Goal: Feedback & Contribution: Submit feedback/report problem

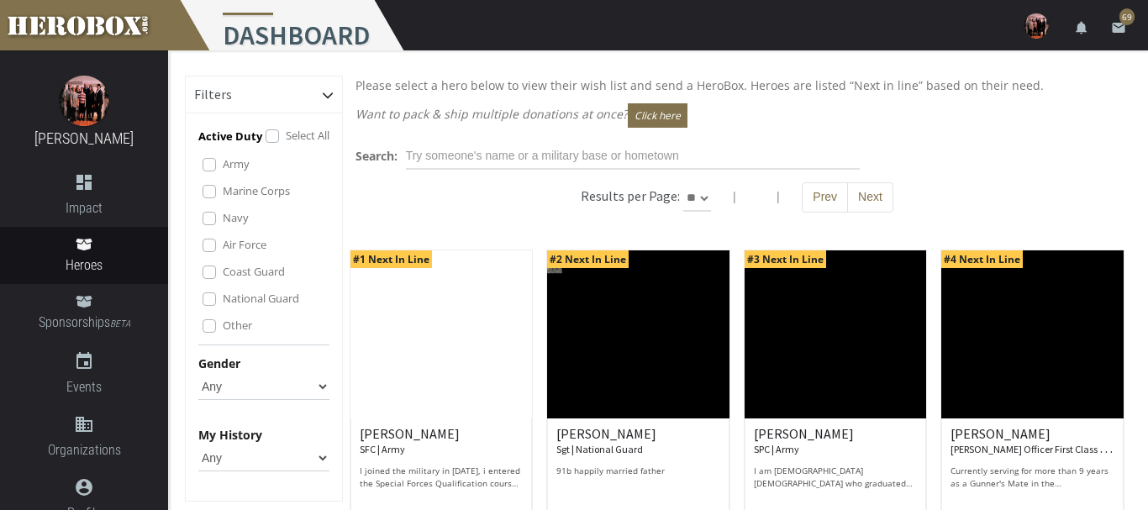
click at [223, 188] on label "Marine Corps" at bounding box center [256, 191] width 67 height 18
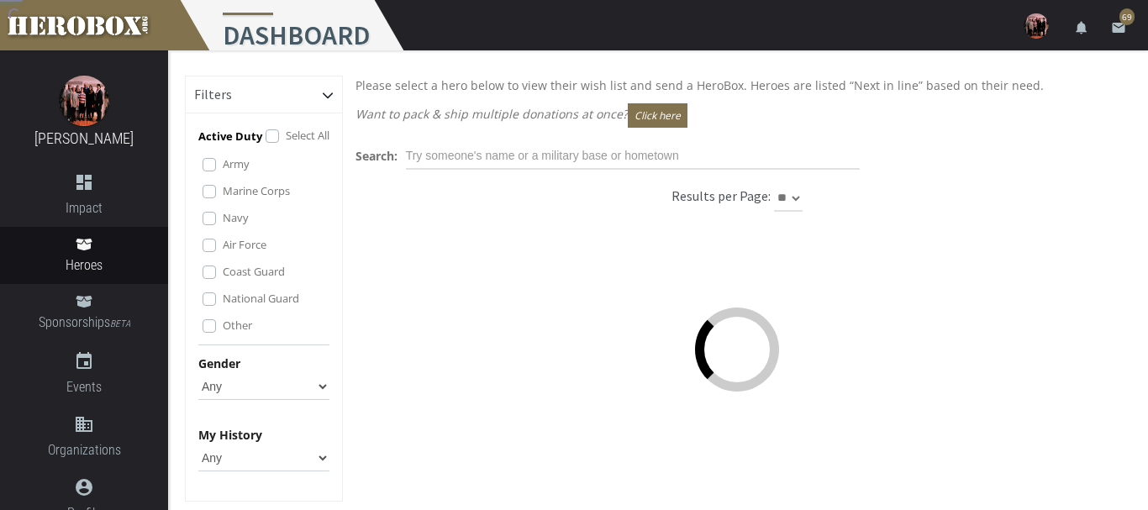
click at [223, 222] on label "Navy" at bounding box center [236, 217] width 26 height 18
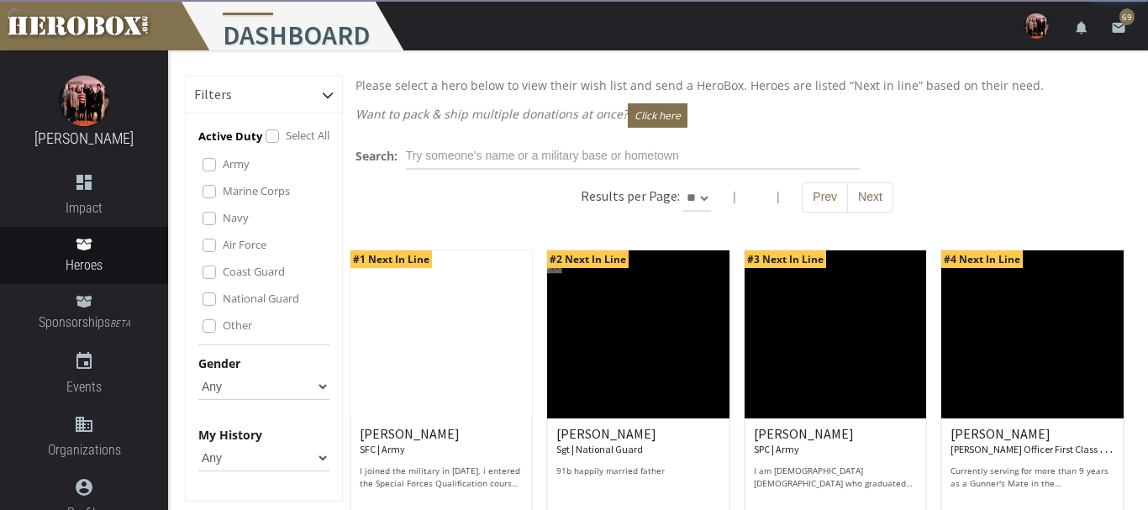
click at [223, 242] on label "Air Force" at bounding box center [245, 244] width 44 height 18
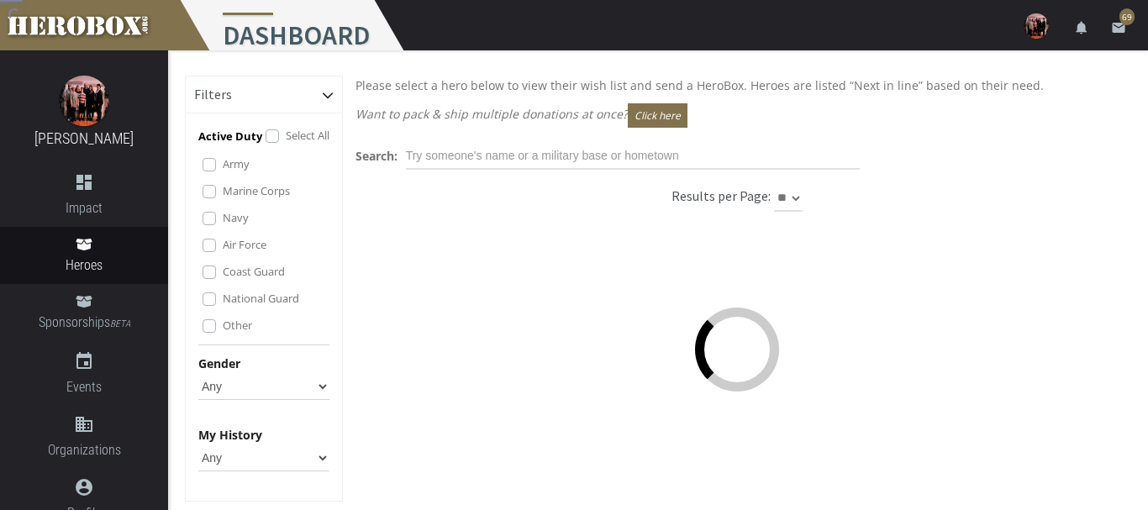
click at [223, 271] on label "Coast Guard" at bounding box center [254, 271] width 62 height 18
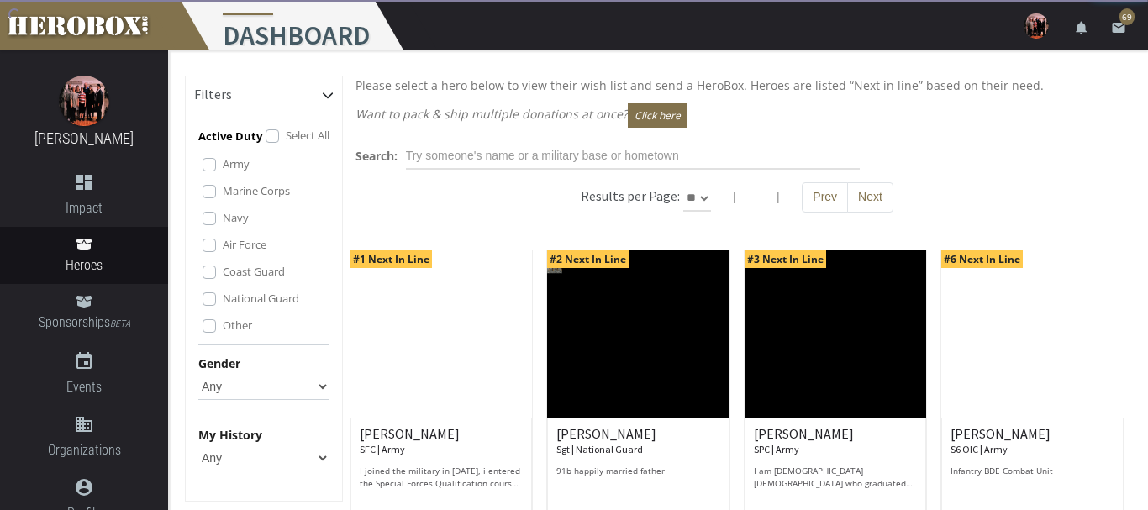
click at [223, 300] on label "National Guard" at bounding box center [261, 298] width 76 height 18
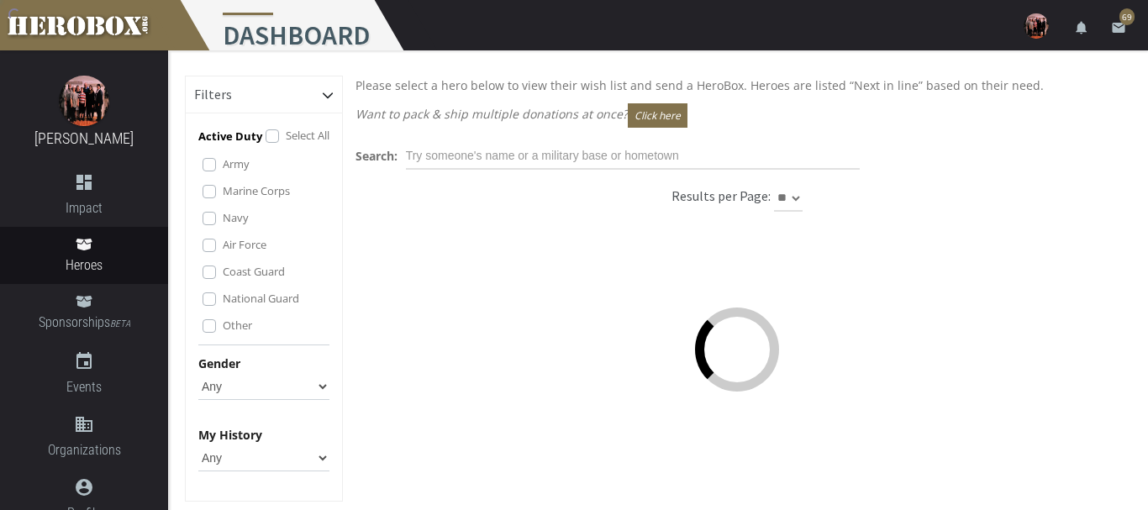
click at [223, 326] on label "Other" at bounding box center [237, 325] width 29 height 18
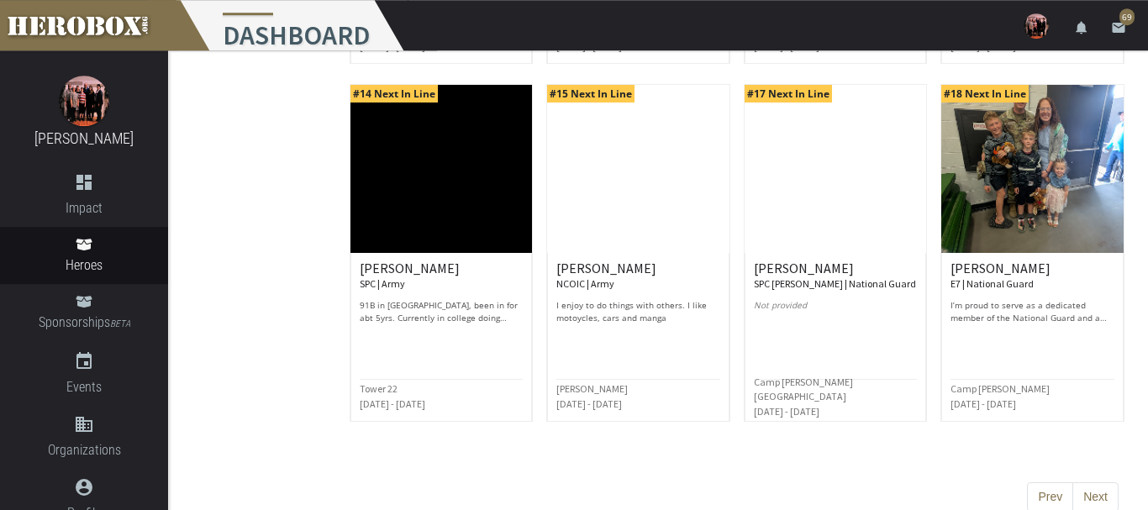
scroll to position [902, 0]
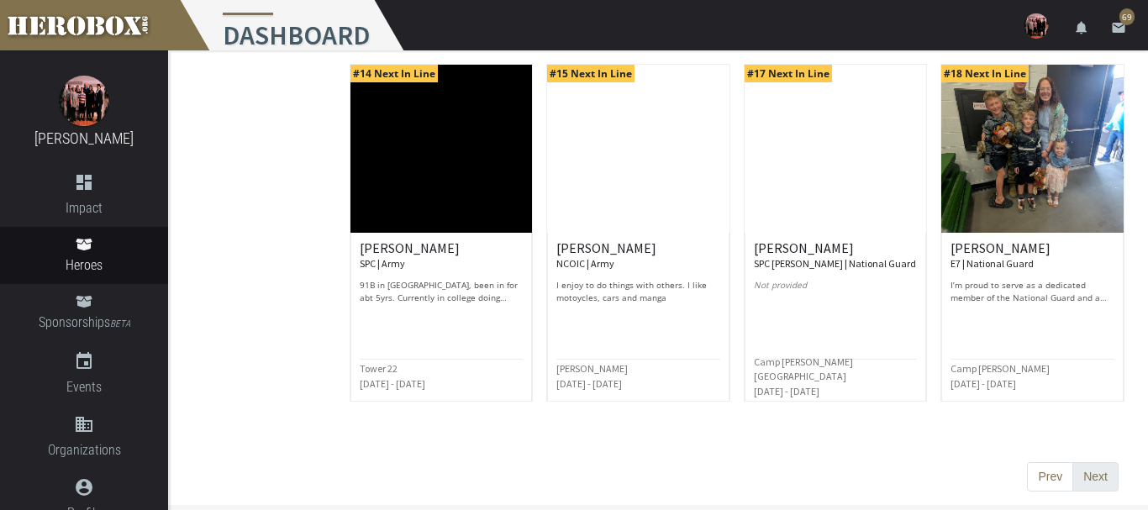
click at [1085, 477] on button "Next" at bounding box center [1095, 477] width 46 height 30
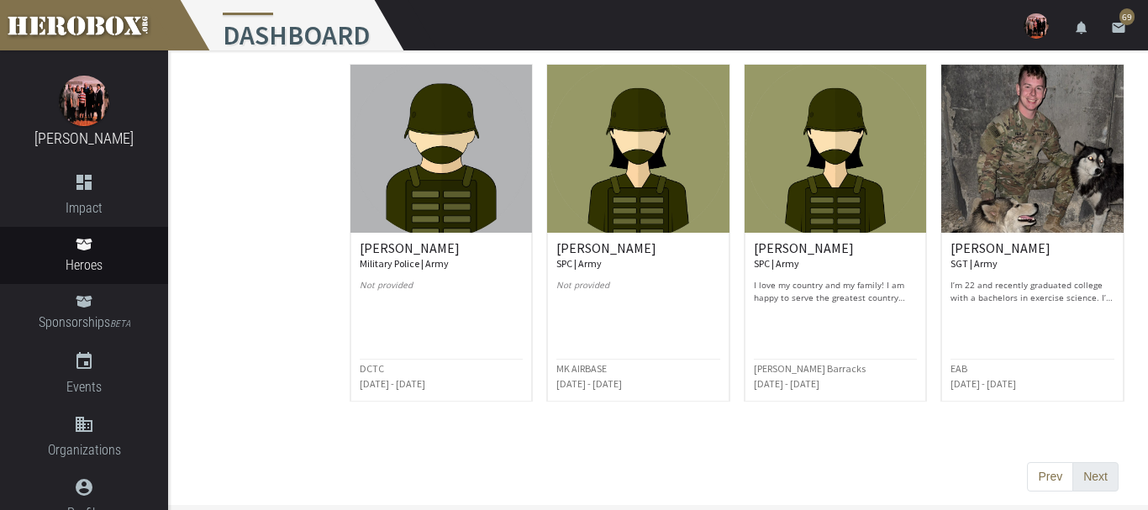
click at [1099, 477] on button "Next" at bounding box center [1095, 477] width 46 height 30
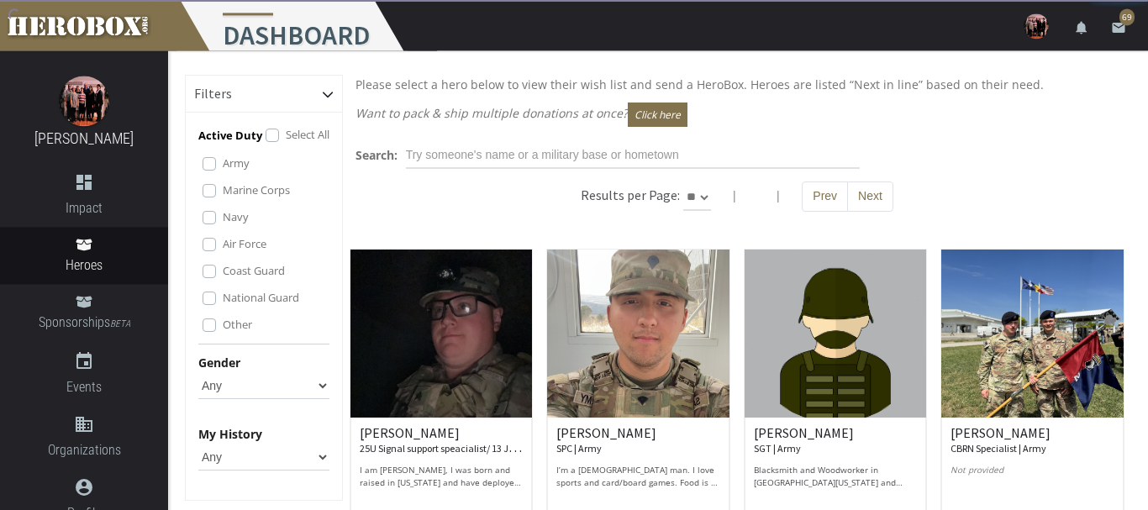
scroll to position [0, 0]
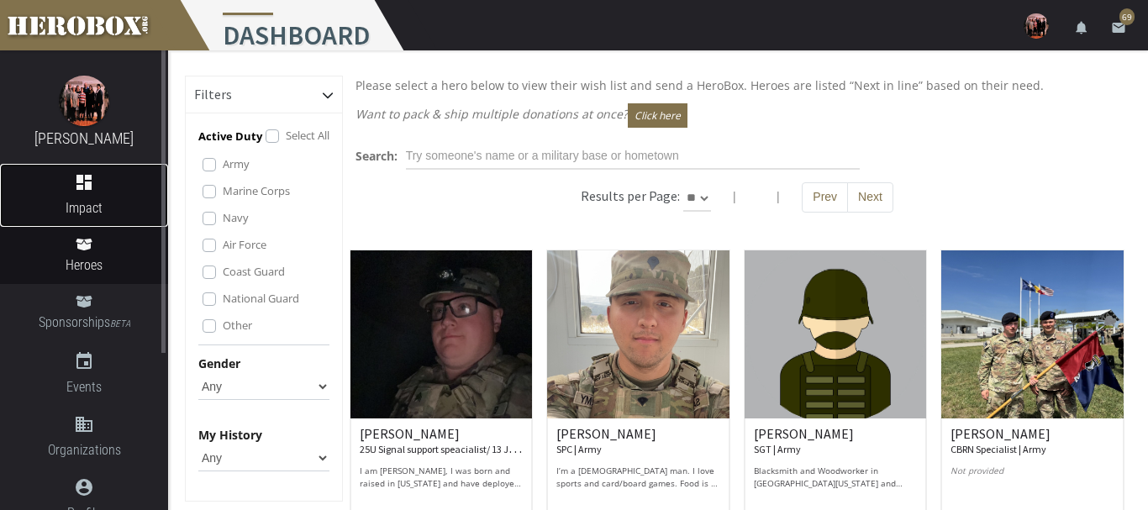
click at [87, 196] on link "dashboard Impact" at bounding box center [84, 195] width 168 height 63
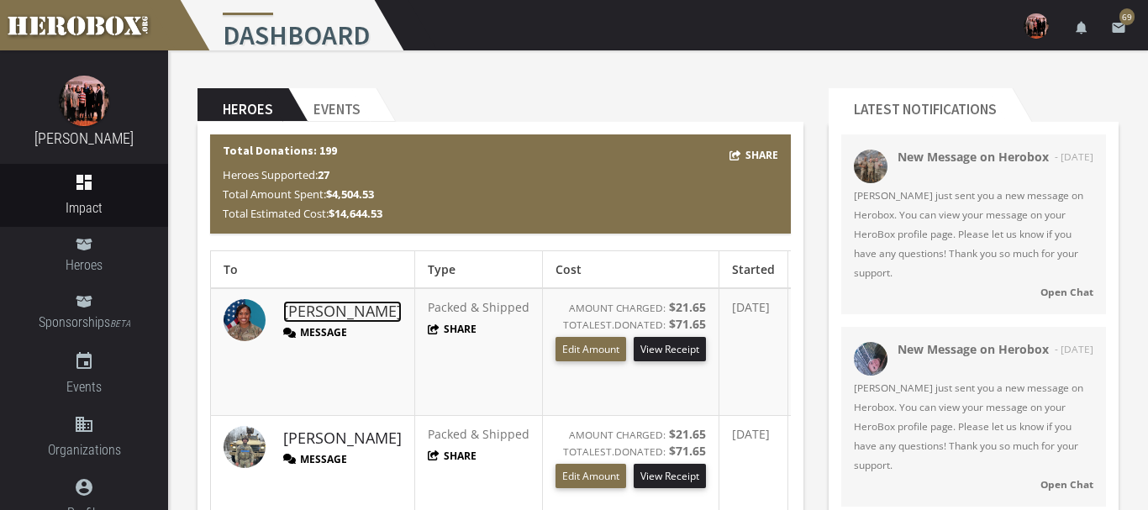
click at [308, 309] on link "[PERSON_NAME]" at bounding box center [342, 312] width 119 height 22
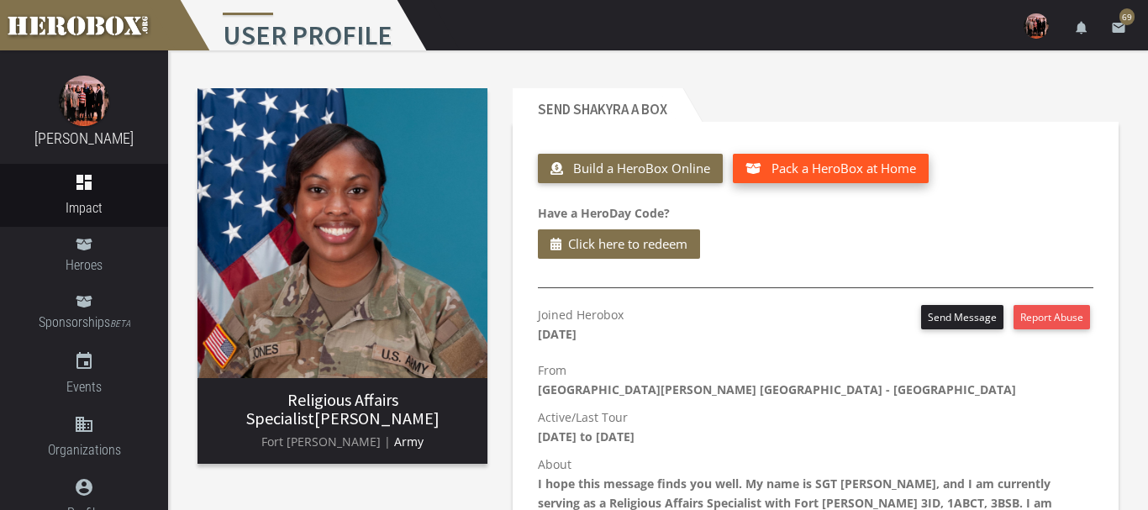
click at [798, 171] on span "Pack a HeroBox at Home" at bounding box center [844, 168] width 145 height 17
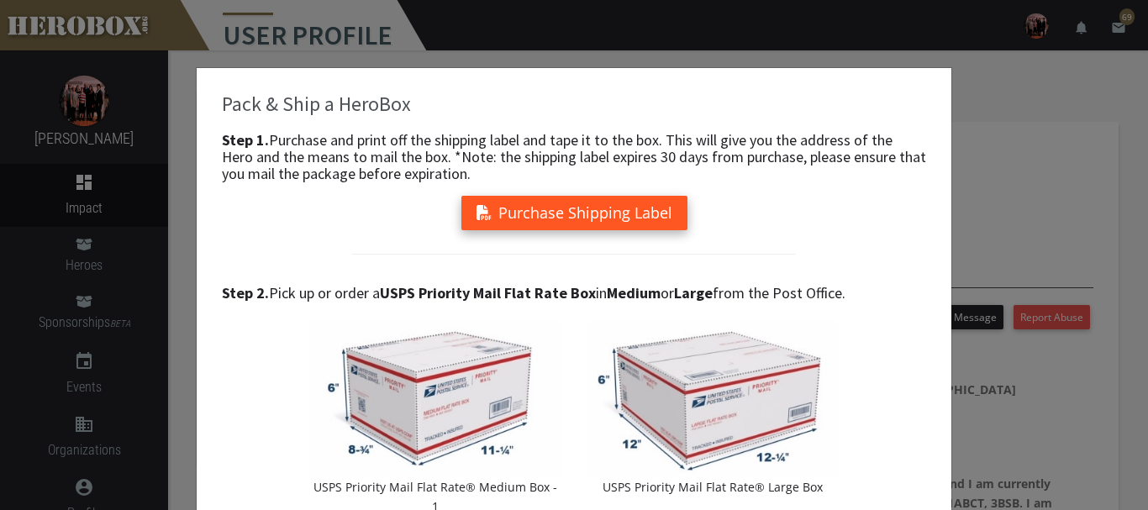
click at [562, 198] on button "Purchase Shipping Label" at bounding box center [574, 213] width 226 height 34
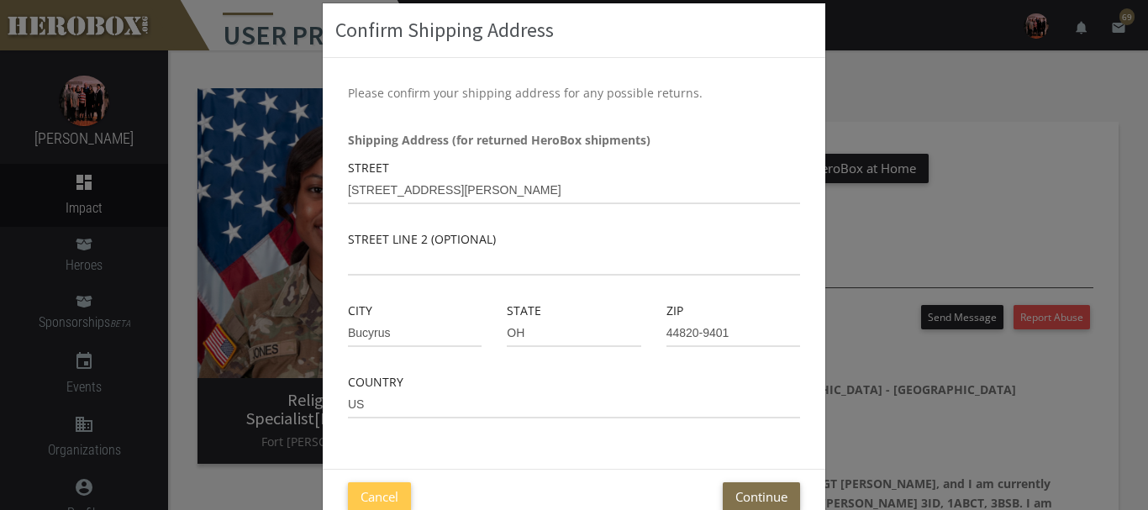
scroll to position [105, 0]
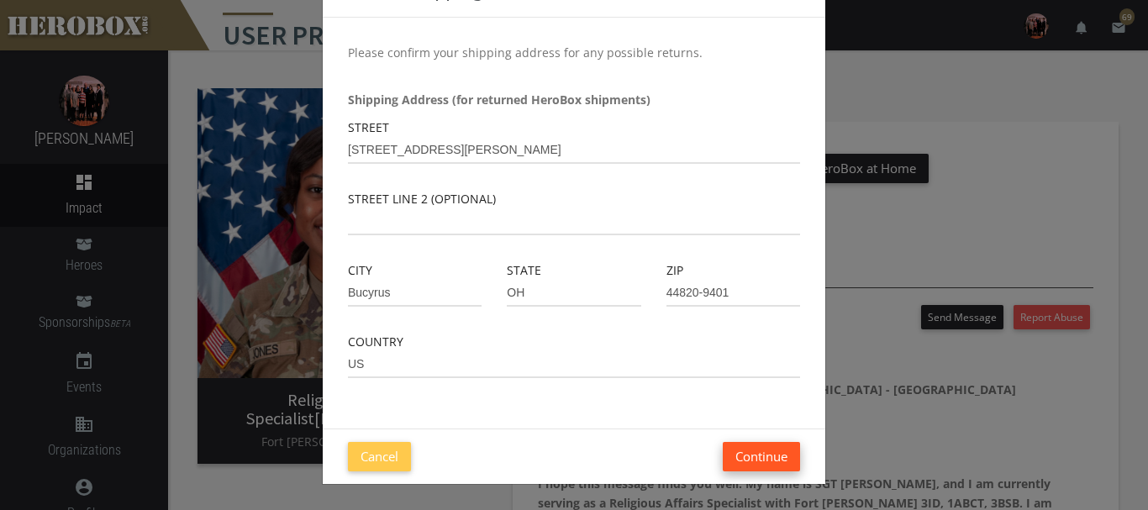
click at [769, 457] on button "Continue" at bounding box center [761, 456] width 77 height 29
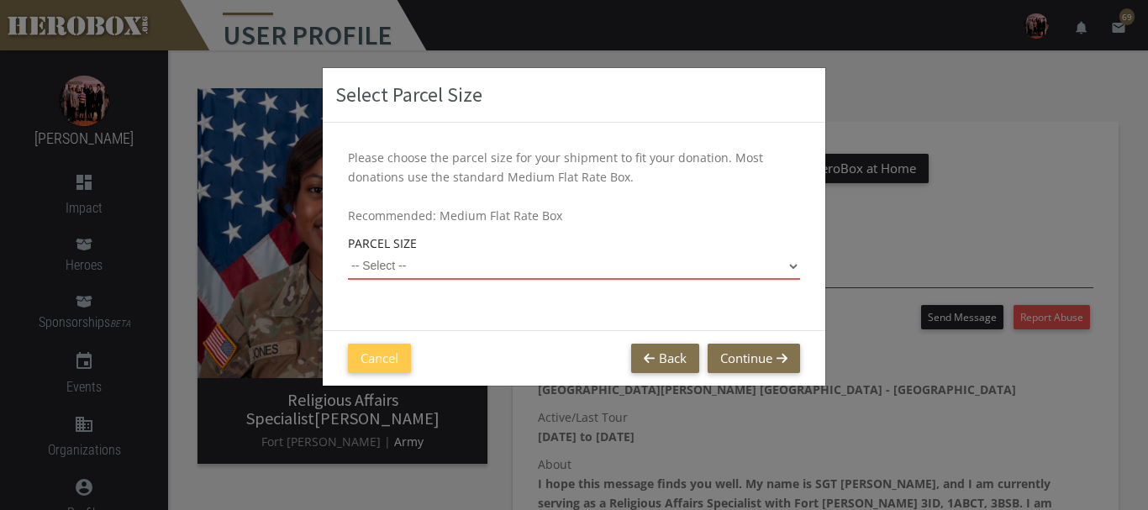
click at [348, 253] on select "-- Select -- Small Flat Rate Envelope (Est. $12.61) Medium Flat Rate Box (Est. …" at bounding box center [574, 266] width 452 height 27
click option "Large Flat Rate Box (Est. $35.23)" at bounding box center [0, 0] width 0 height 0
select select "Large Flat Rate Box"
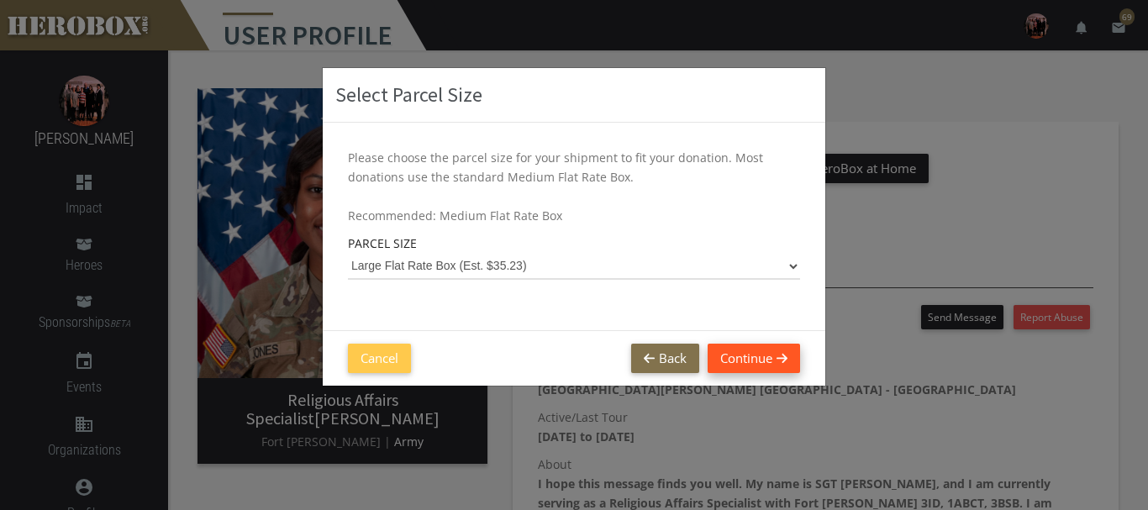
click at [715, 350] on button "Continue" at bounding box center [754, 358] width 92 height 29
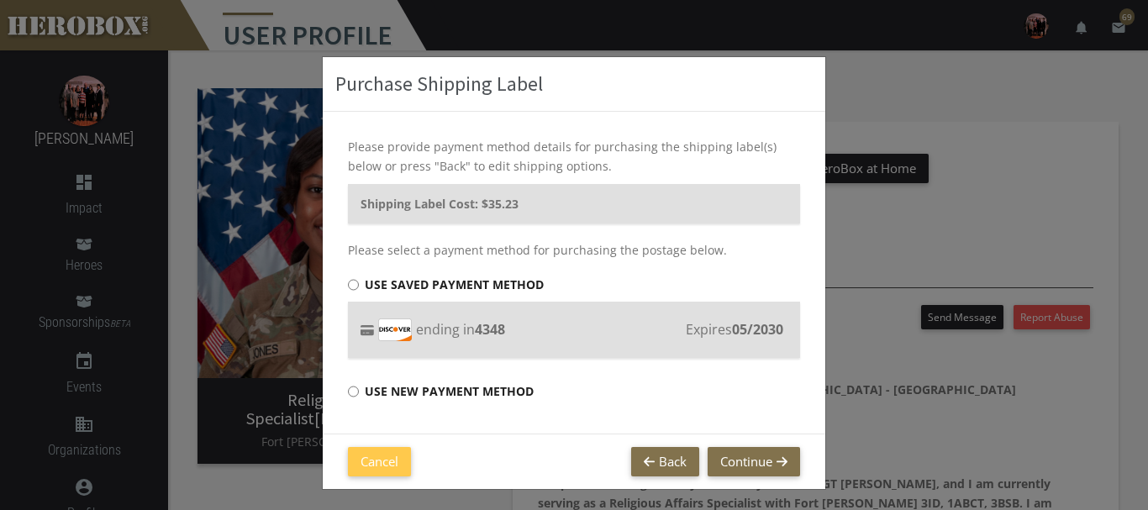
scroll to position [16, 0]
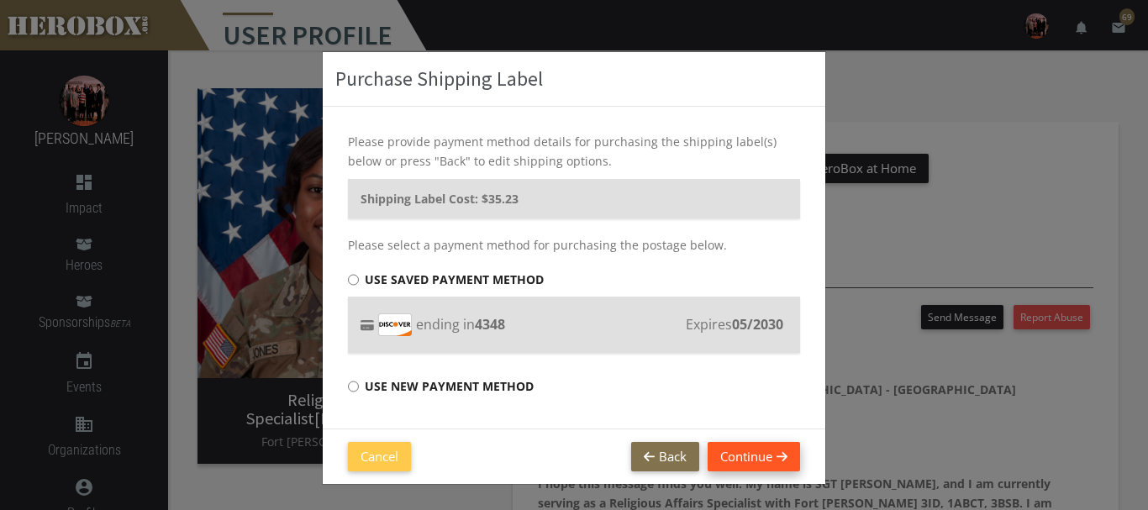
click at [724, 454] on button "Continue" at bounding box center [754, 456] width 92 height 29
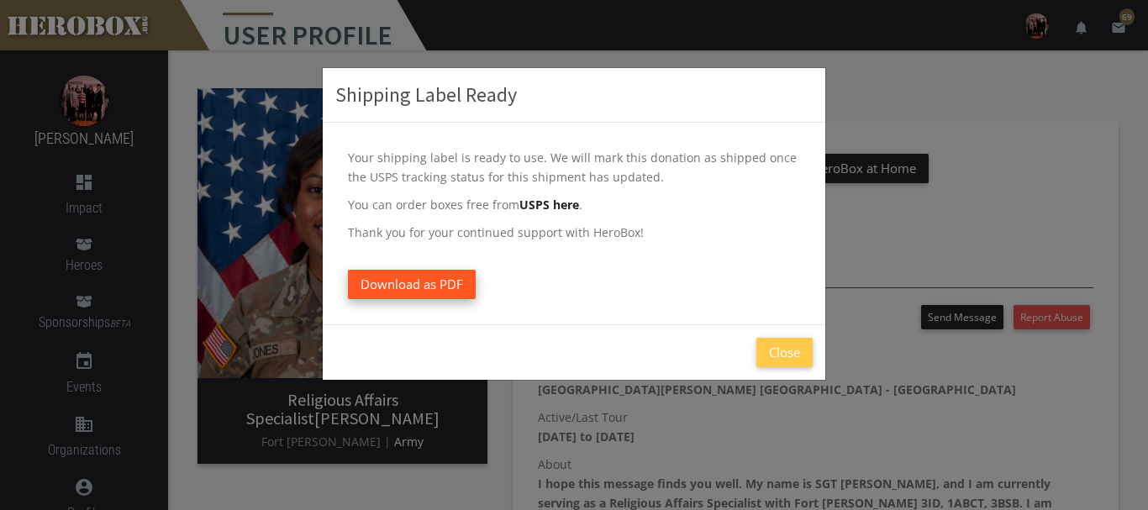
click at [419, 286] on span "Download as PDF" at bounding box center [412, 284] width 103 height 17
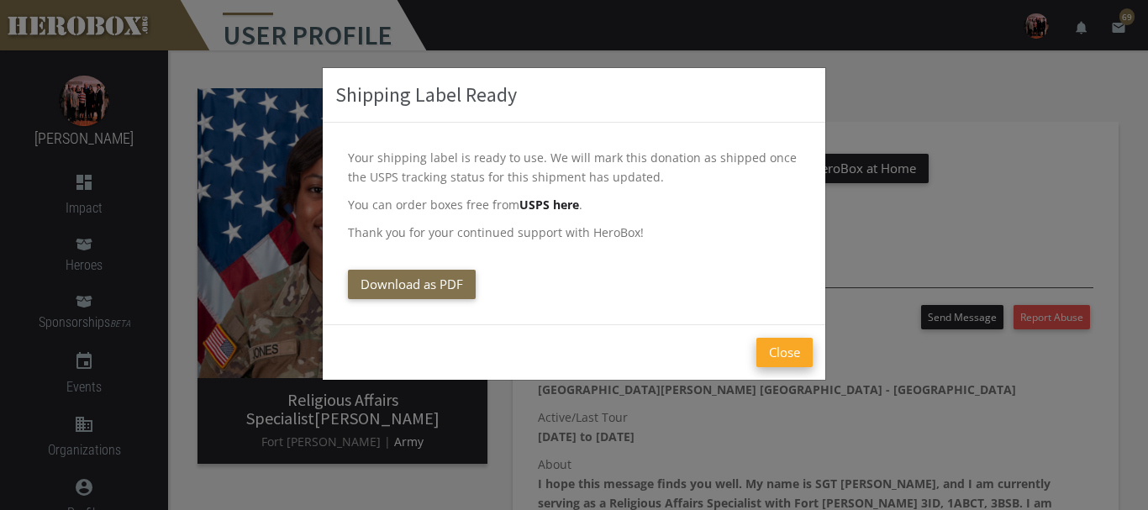
click at [789, 351] on button "Close" at bounding box center [784, 352] width 56 height 29
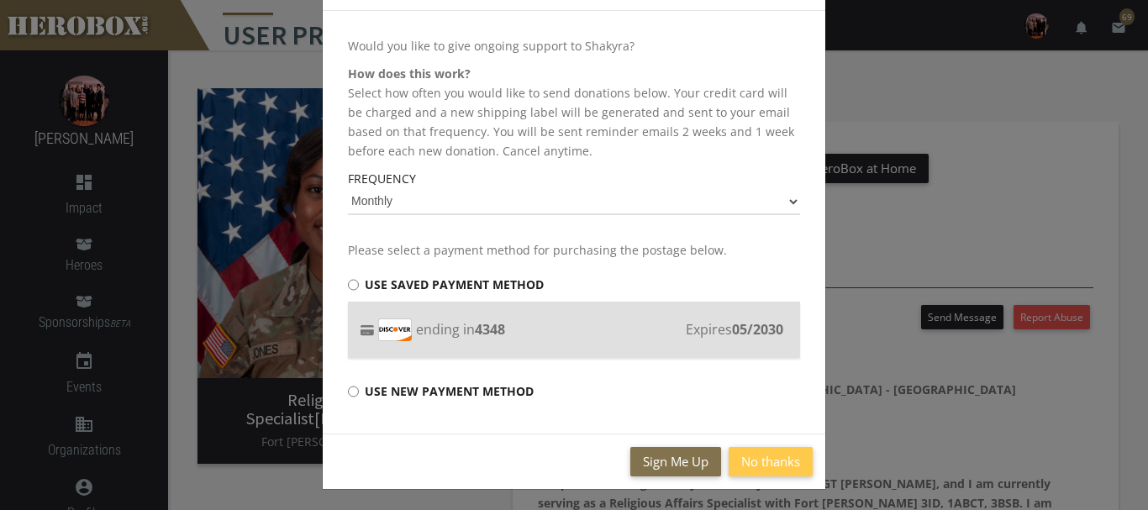
scroll to position [117, 0]
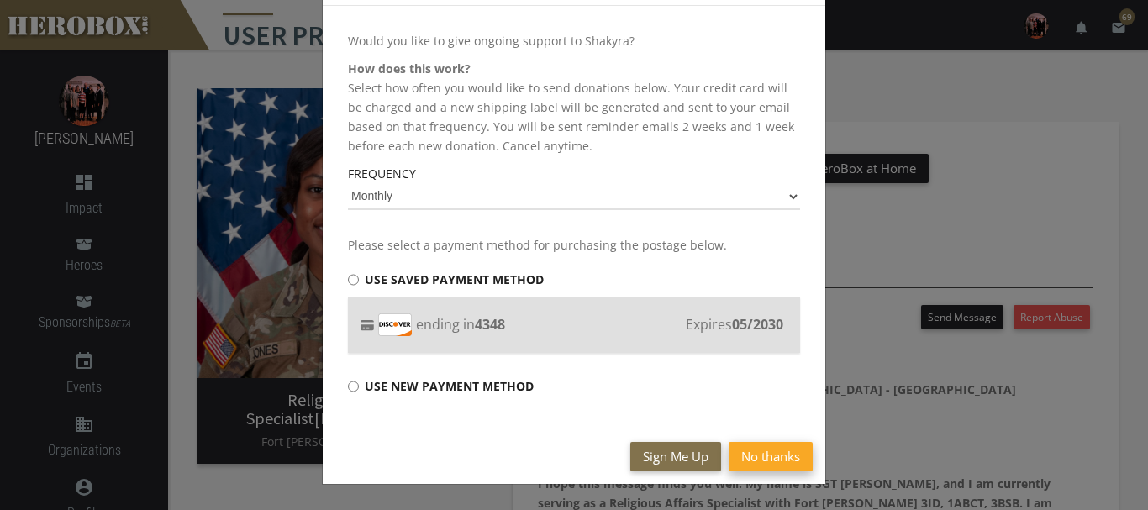
click at [756, 452] on button "No thanks" at bounding box center [771, 456] width 84 height 29
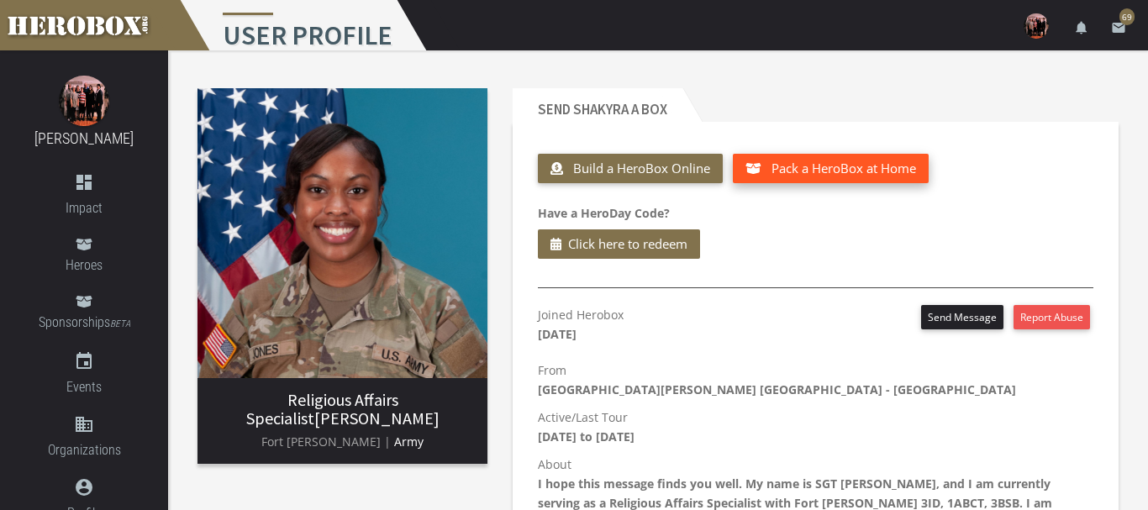
click at [818, 161] on span "Pack a HeroBox at Home" at bounding box center [844, 168] width 145 height 17
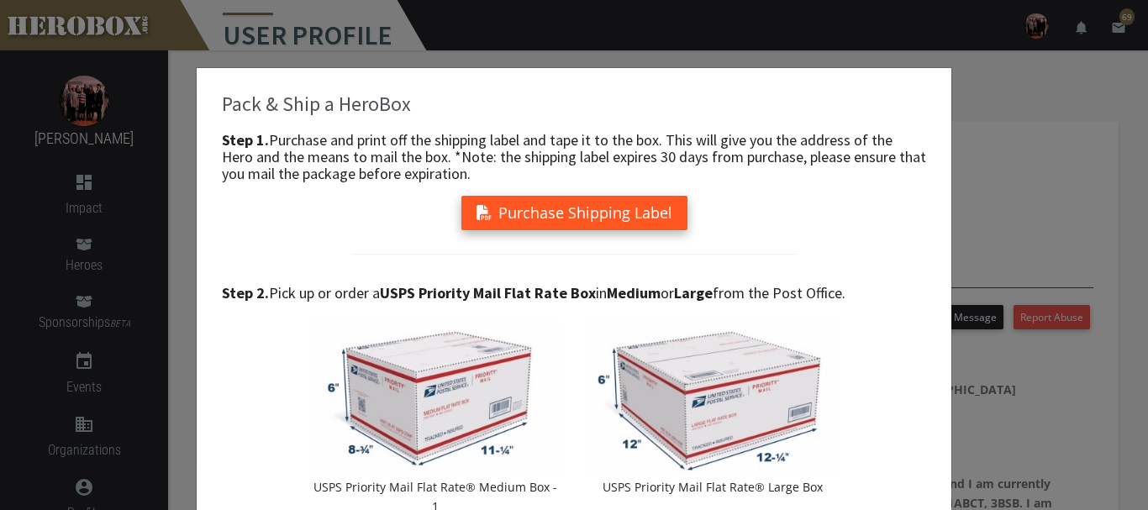
click at [541, 214] on button "Purchase Shipping Label" at bounding box center [574, 213] width 226 height 34
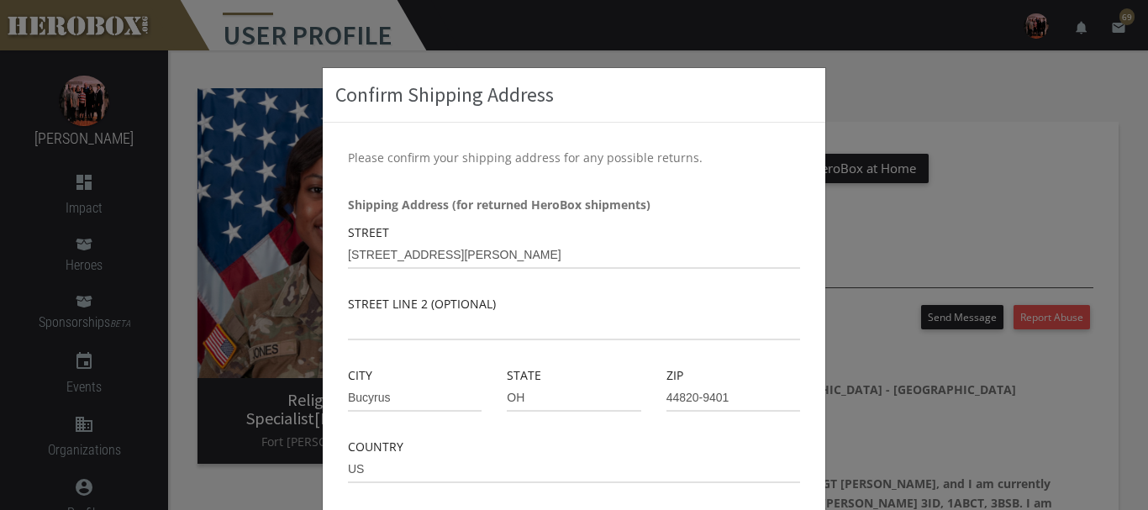
scroll to position [105, 0]
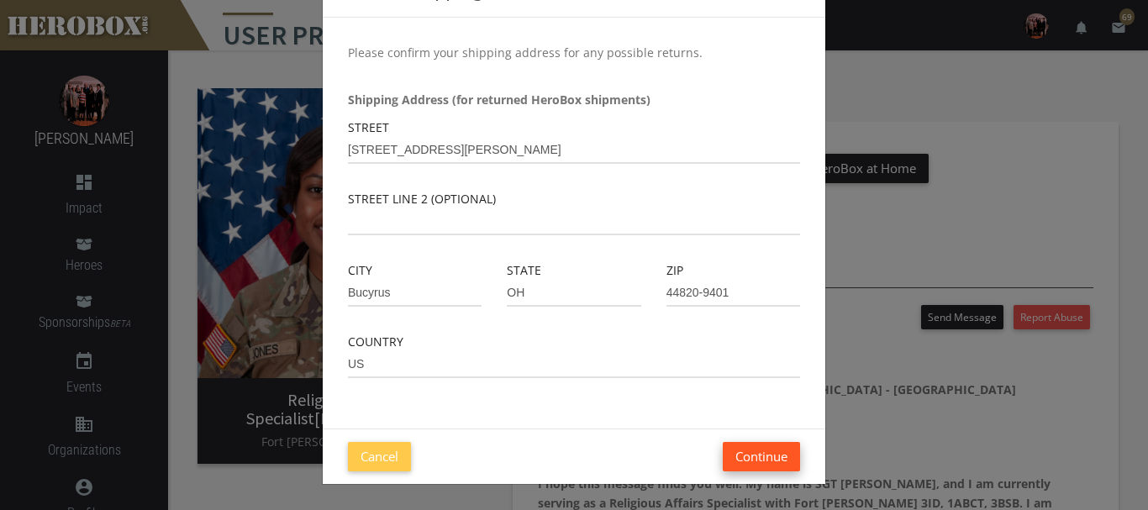
click at [767, 449] on button "Continue" at bounding box center [761, 456] width 77 height 29
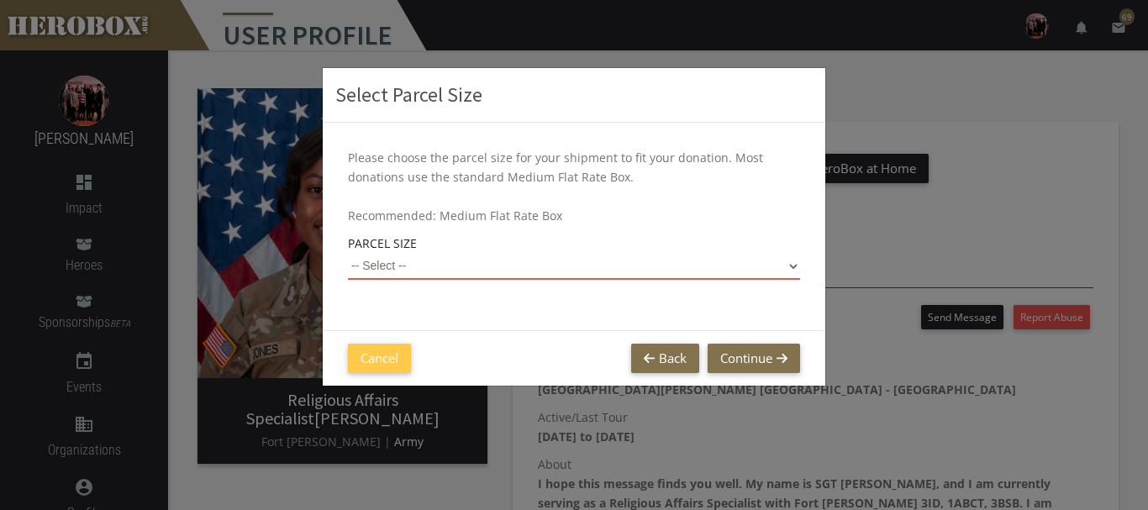
click at [348, 253] on select "-- Select -- Small Flat Rate Envelope (Est. $12.61) Medium Flat Rate Box (Est. …" at bounding box center [574, 266] width 452 height 27
click option "Large Flat Rate Box (Est. $35.23)" at bounding box center [0, 0] width 0 height 0
select select "Large Flat Rate Box"
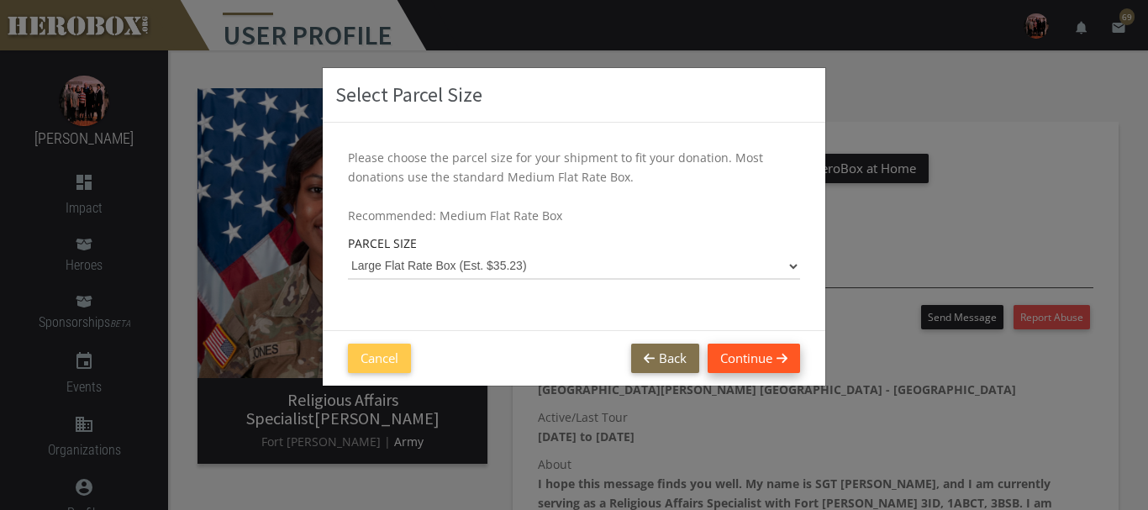
click at [730, 352] on button "Continue" at bounding box center [754, 358] width 92 height 29
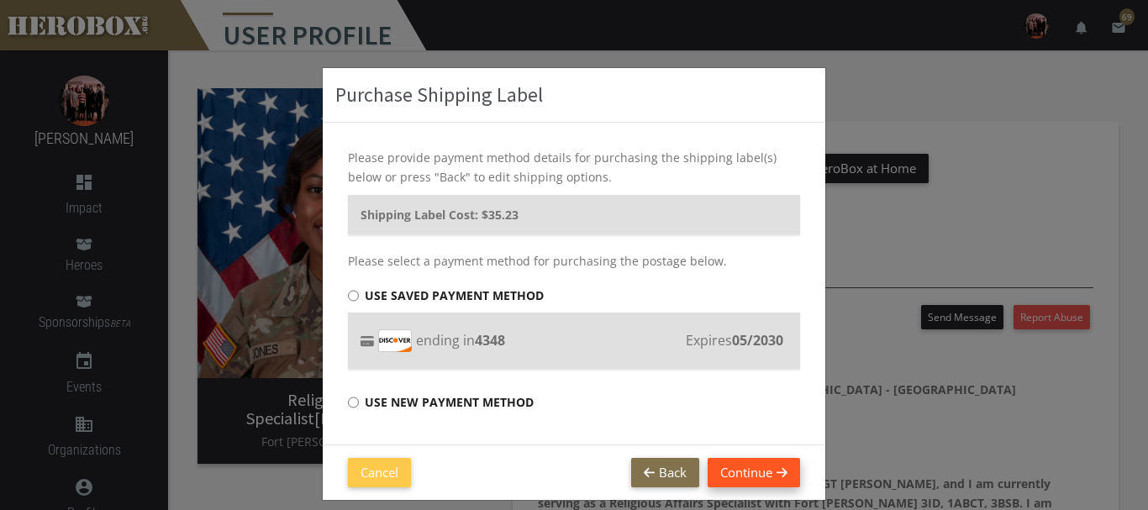
click at [757, 472] on button "Continue" at bounding box center [754, 472] width 92 height 29
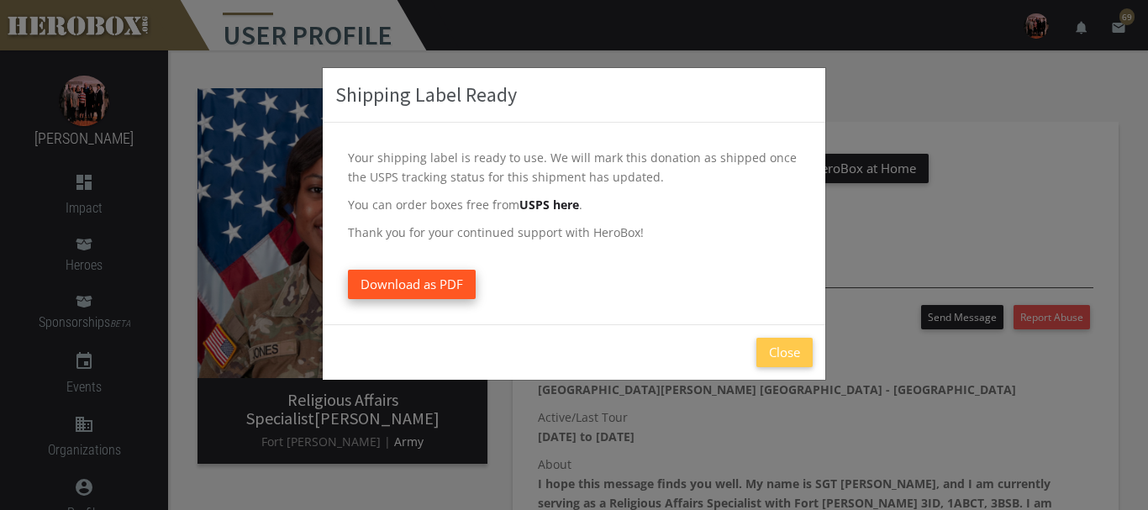
click at [441, 282] on span "Download as PDF" at bounding box center [412, 284] width 103 height 17
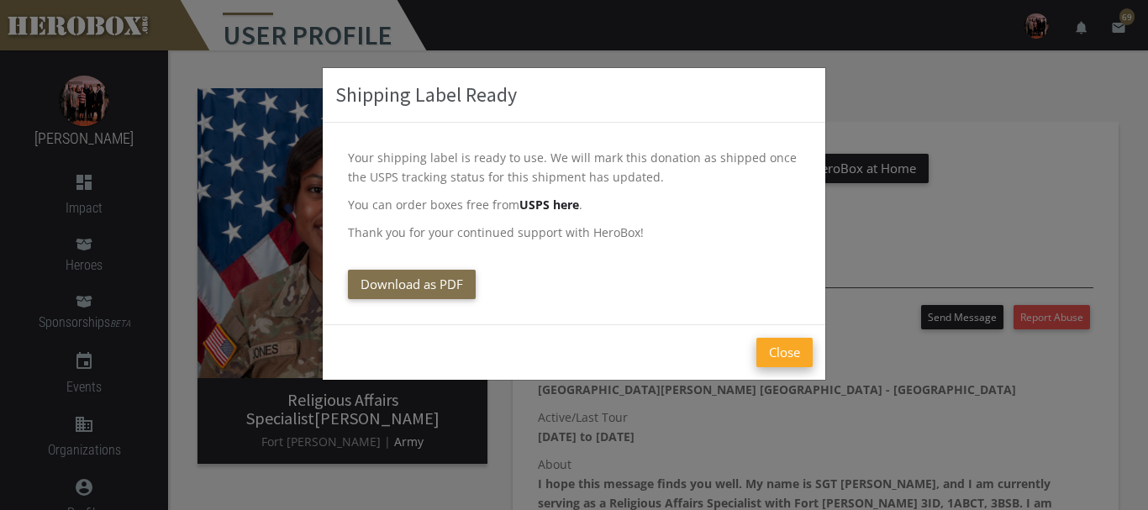
click at [788, 361] on button "Close" at bounding box center [784, 352] width 56 height 29
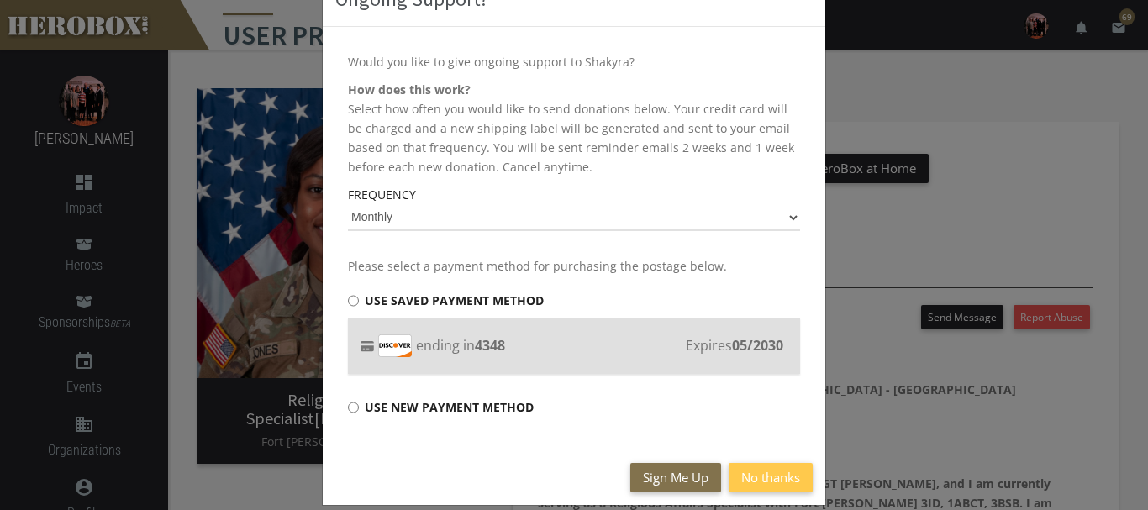
scroll to position [117, 0]
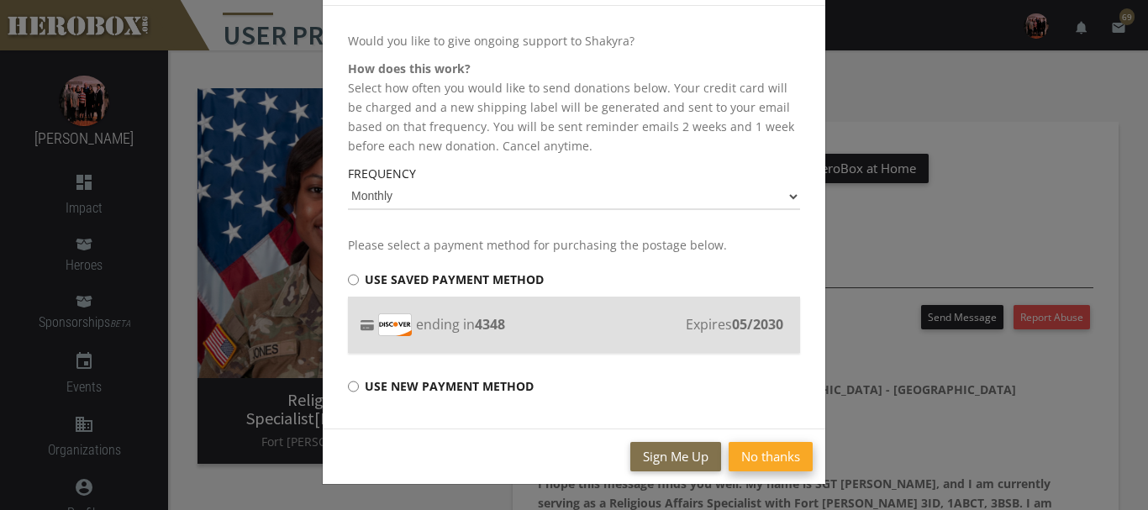
click at [755, 453] on button "No thanks" at bounding box center [771, 456] width 84 height 29
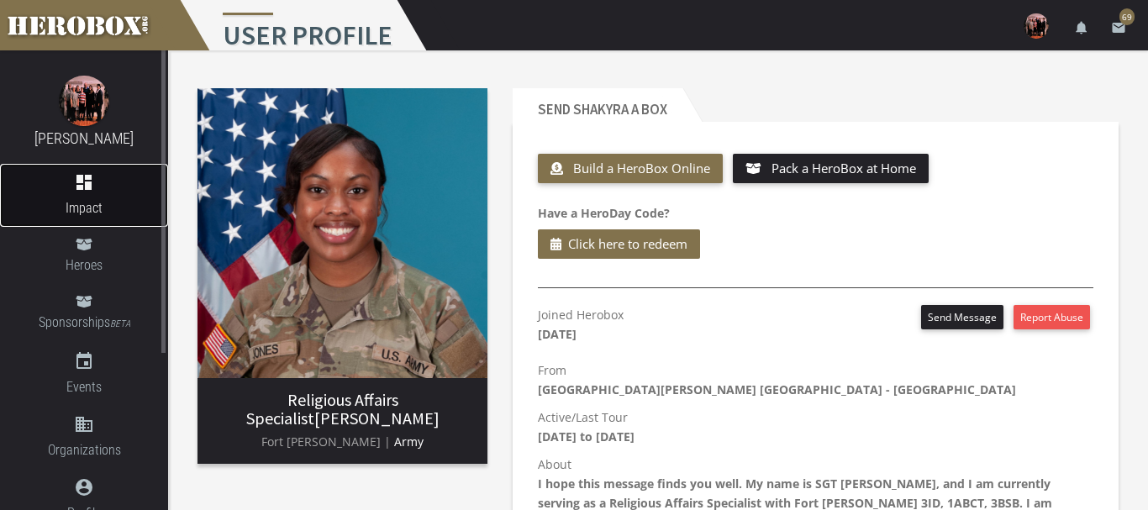
click at [81, 180] on icon "dashboard" at bounding box center [84, 182] width 168 height 20
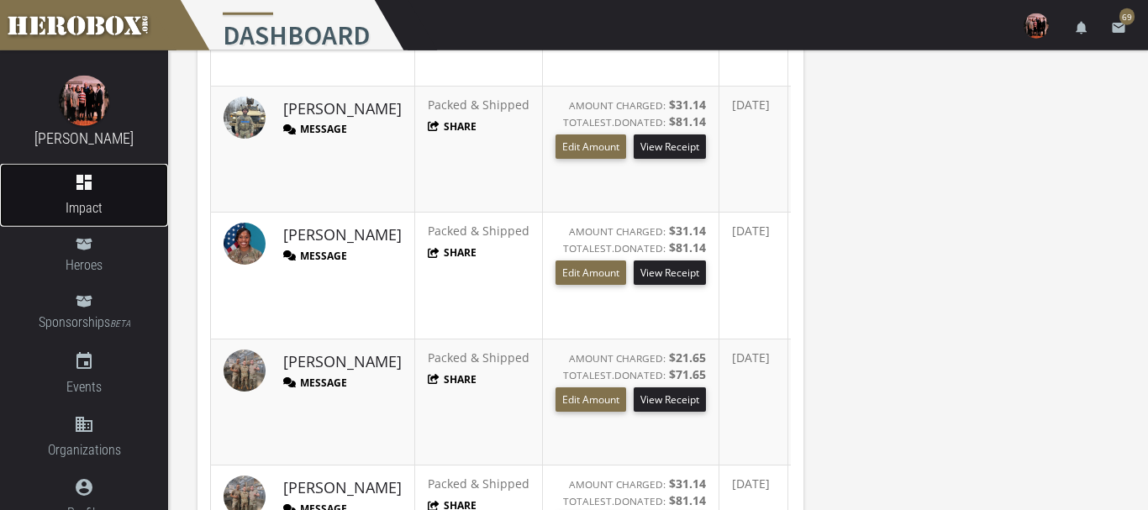
scroll to position [772, 0]
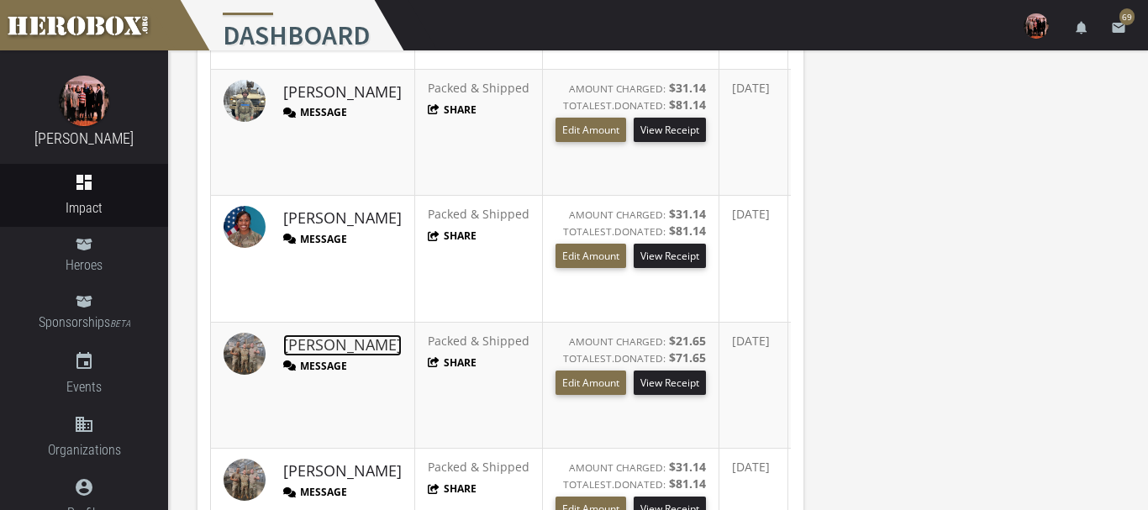
click at [310, 344] on link "[PERSON_NAME]" at bounding box center [342, 346] width 119 height 22
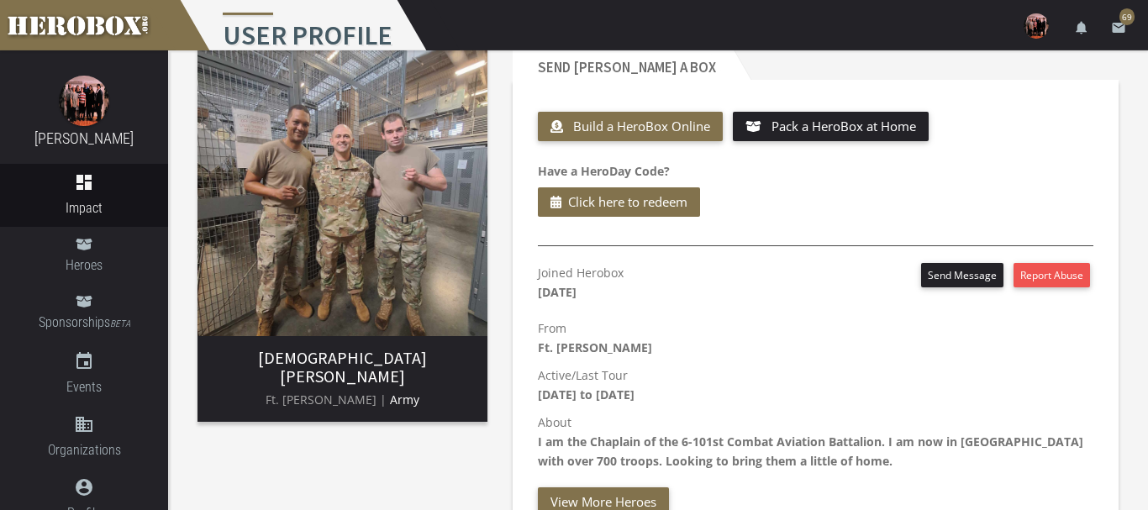
scroll to position [86, 0]
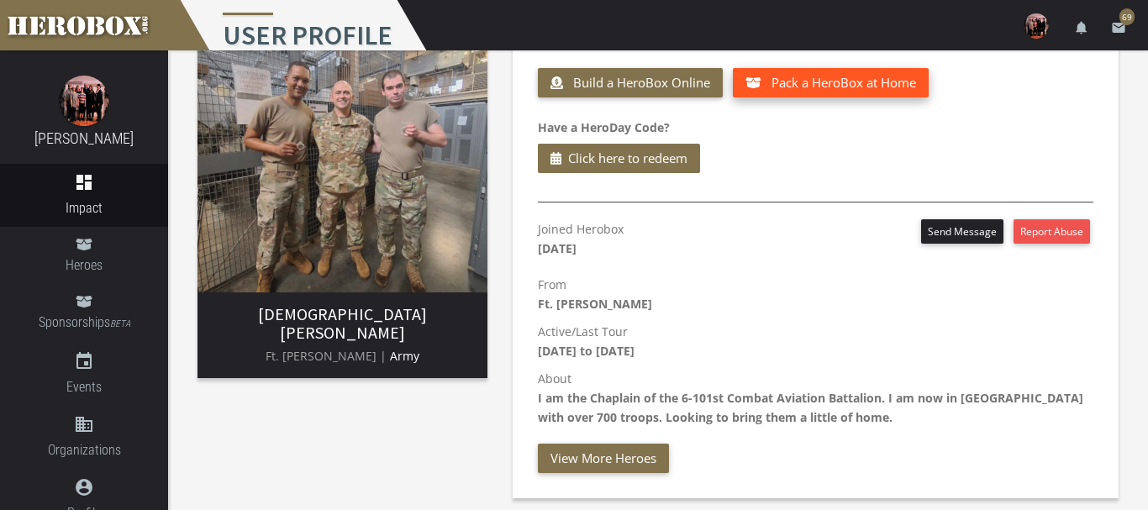
click at [788, 82] on span "Pack a HeroBox at Home" at bounding box center [844, 82] width 145 height 17
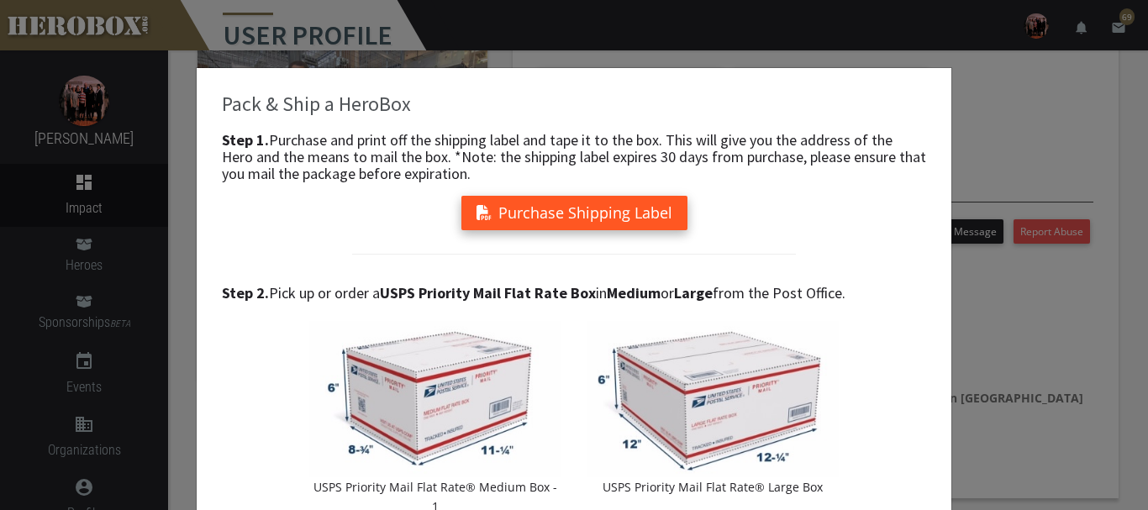
click at [573, 208] on button "Purchase Shipping Label" at bounding box center [574, 213] width 226 height 34
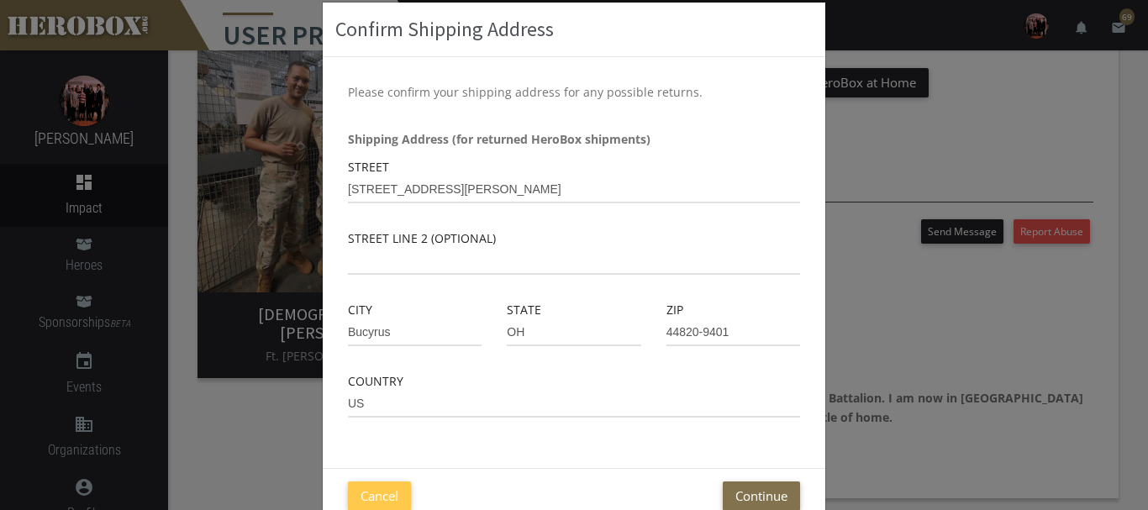
scroll to position [105, 0]
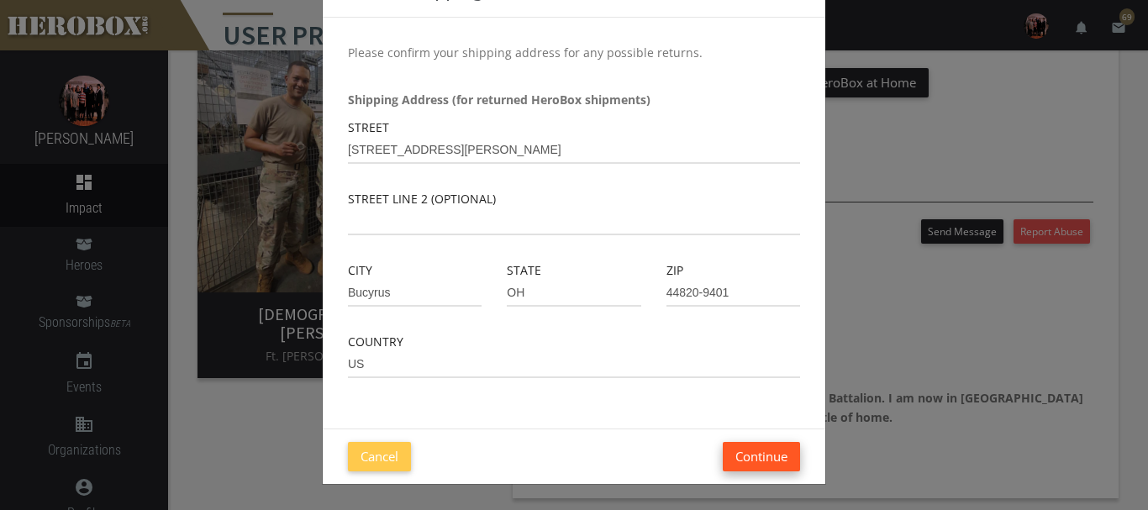
click at [743, 456] on button "Continue" at bounding box center [761, 456] width 77 height 29
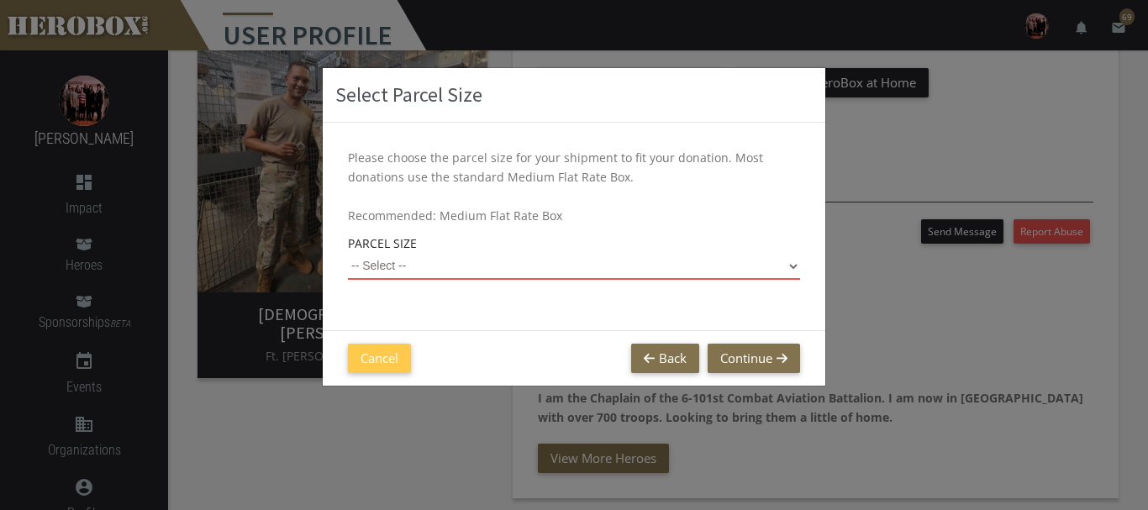
click at [348, 253] on select "-- Select -- Small Flat Rate Envelope (Est. $12.61) Medium Flat Rate Box (Est. …" at bounding box center [574, 266] width 452 height 27
click option "Large Flat Rate Box (Est. $35.23)" at bounding box center [0, 0] width 0 height 0
select select "Large Flat Rate Box"
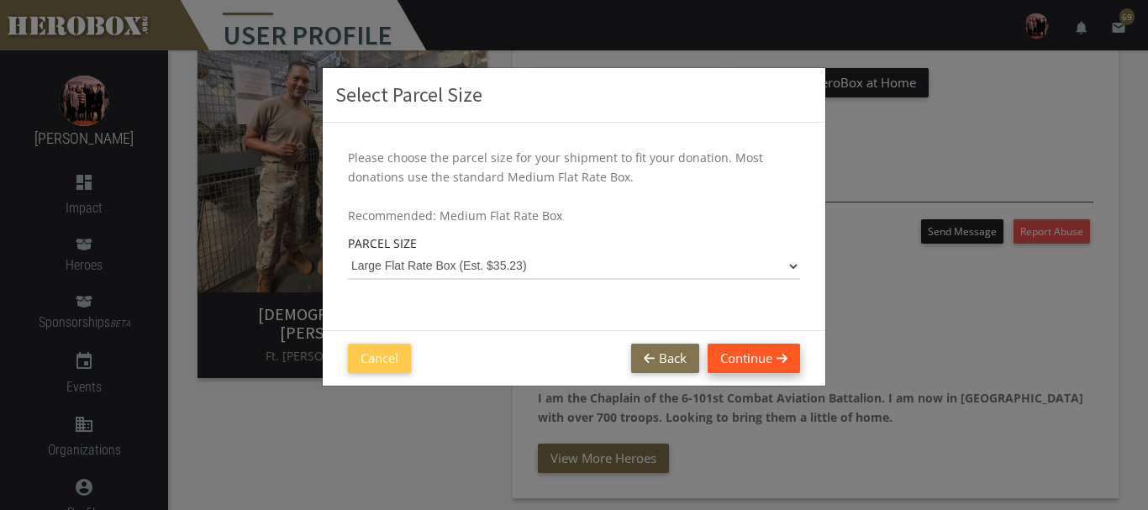
click at [744, 356] on button "Continue" at bounding box center [754, 358] width 92 height 29
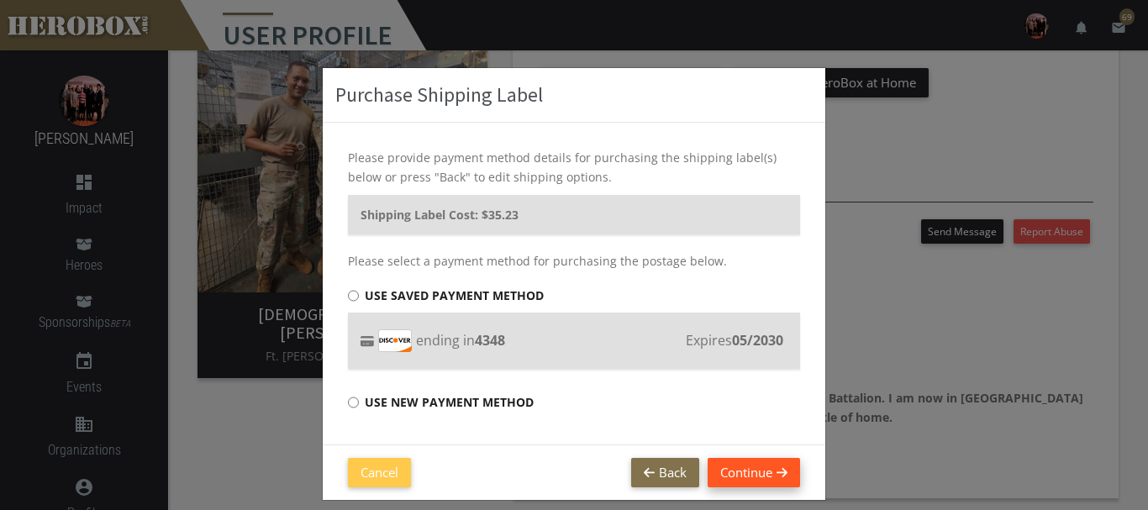
click at [745, 471] on button "Continue" at bounding box center [754, 472] width 92 height 29
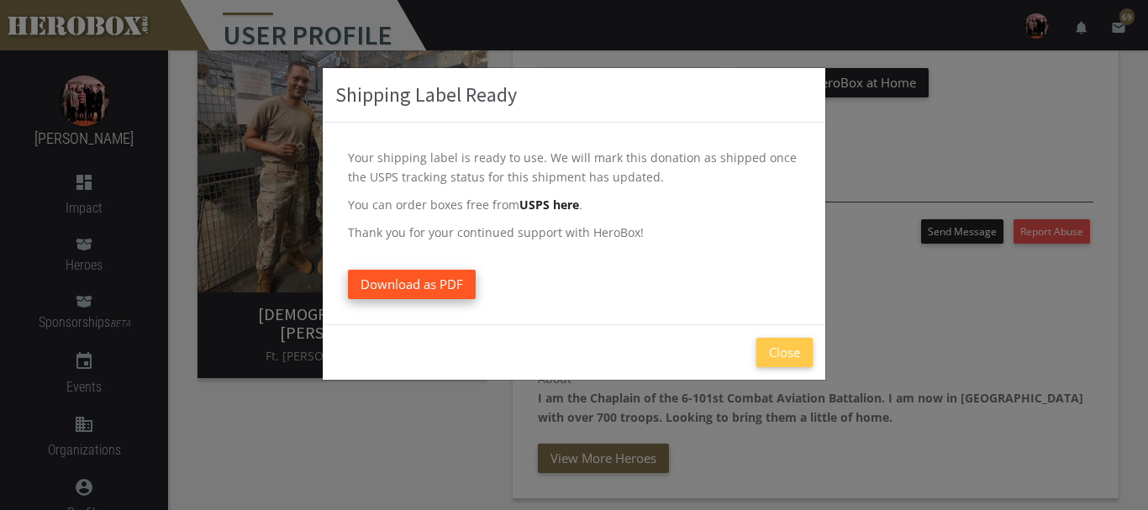
click at [404, 279] on span "Download as PDF" at bounding box center [412, 284] width 103 height 17
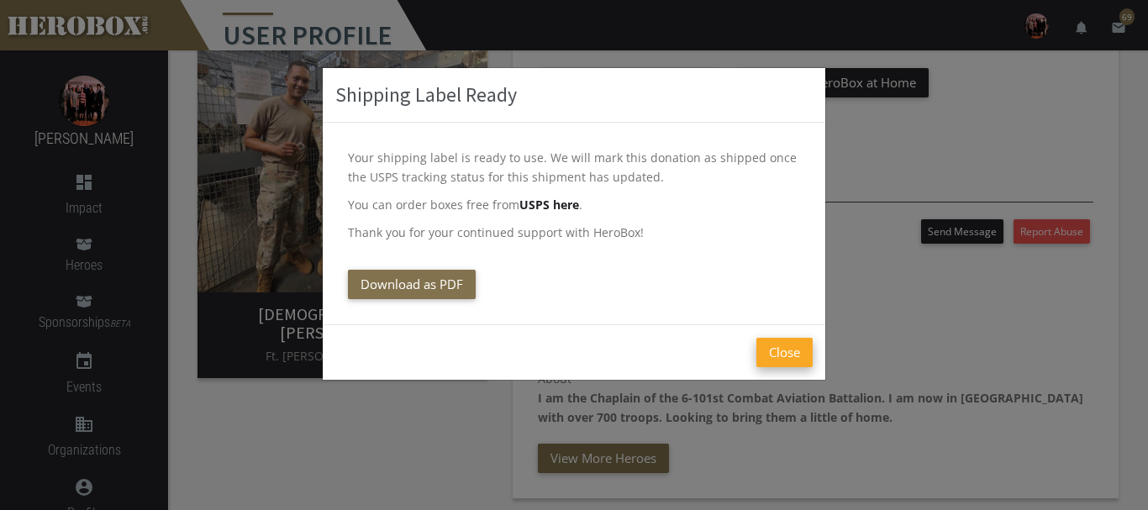
click at [781, 359] on button "Close" at bounding box center [784, 352] width 56 height 29
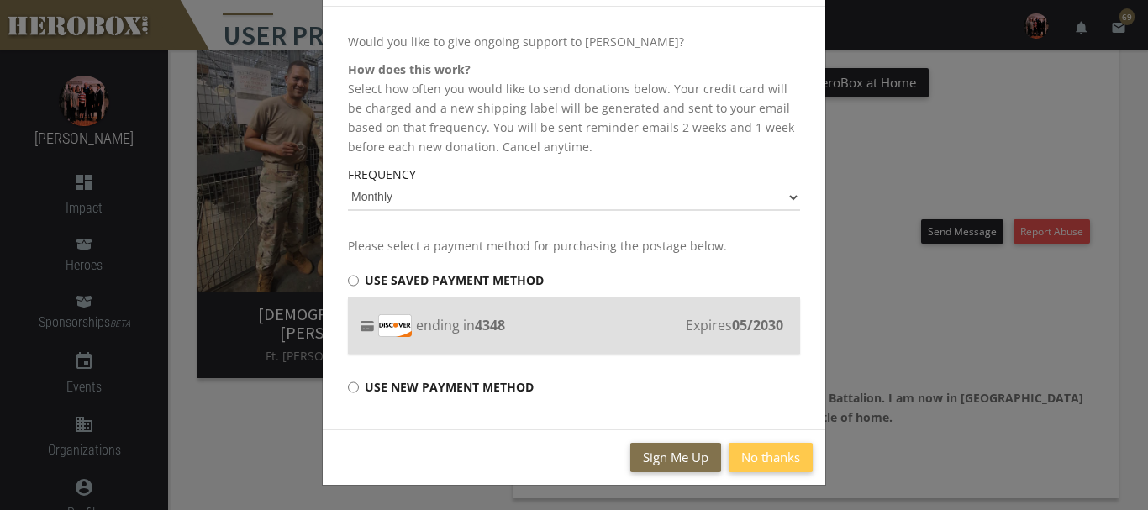
scroll to position [117, 0]
click at [767, 457] on button "No thanks" at bounding box center [771, 456] width 84 height 29
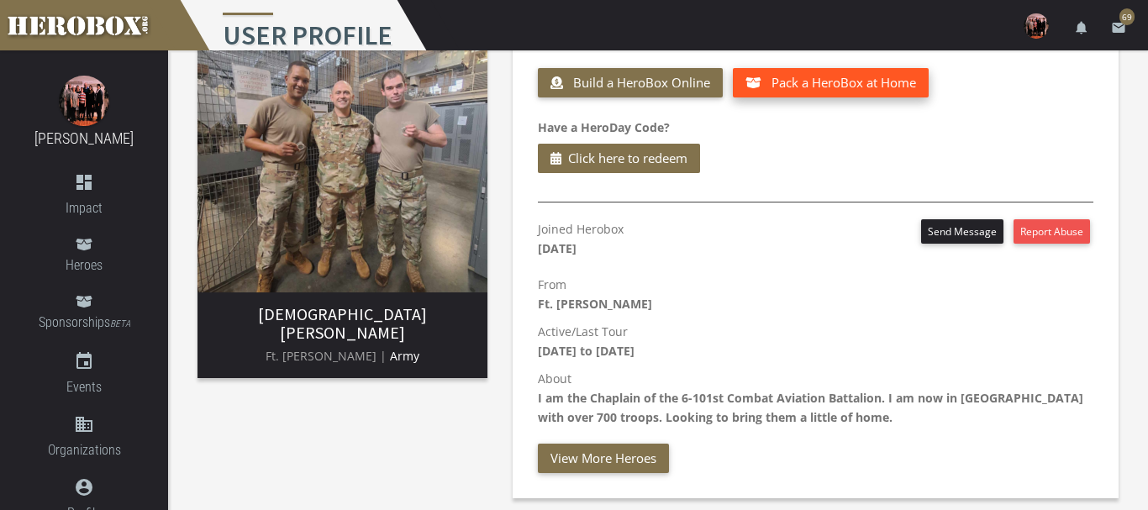
click at [787, 83] on span "Pack a HeroBox at Home" at bounding box center [844, 82] width 145 height 17
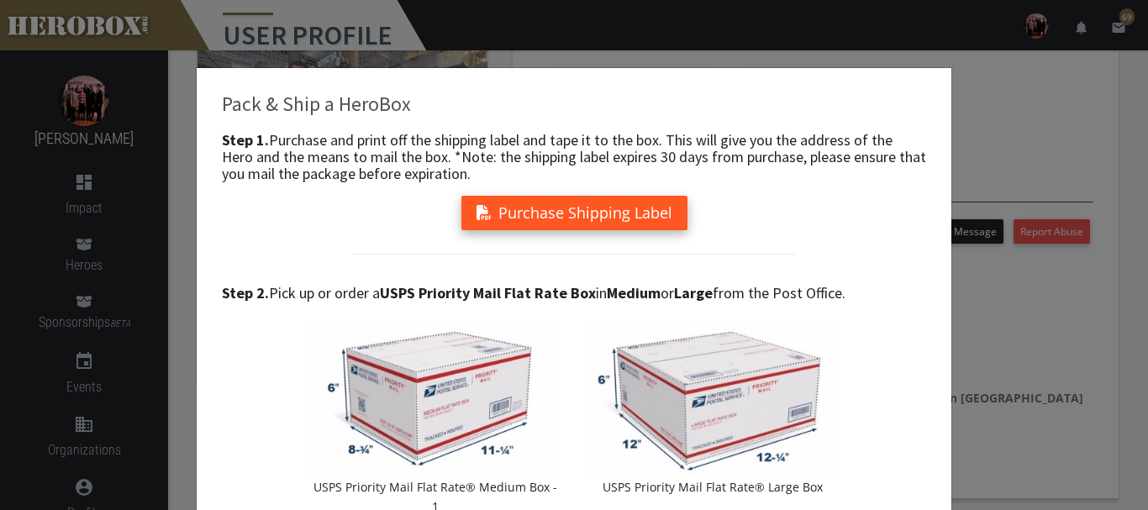
click at [590, 202] on button "Purchase Shipping Label" at bounding box center [574, 213] width 226 height 34
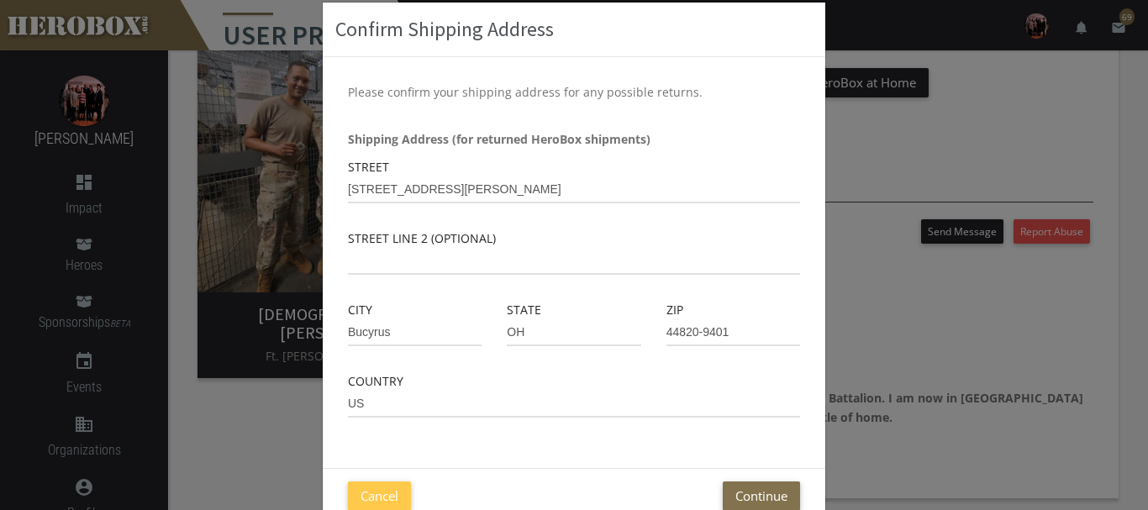
scroll to position [105, 0]
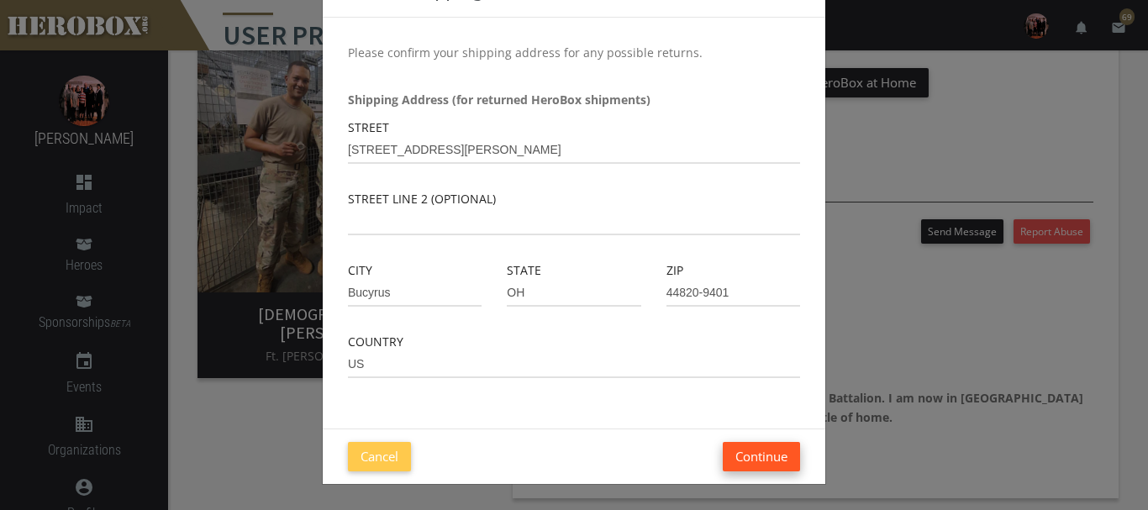
click at [752, 464] on button "Continue" at bounding box center [761, 456] width 77 height 29
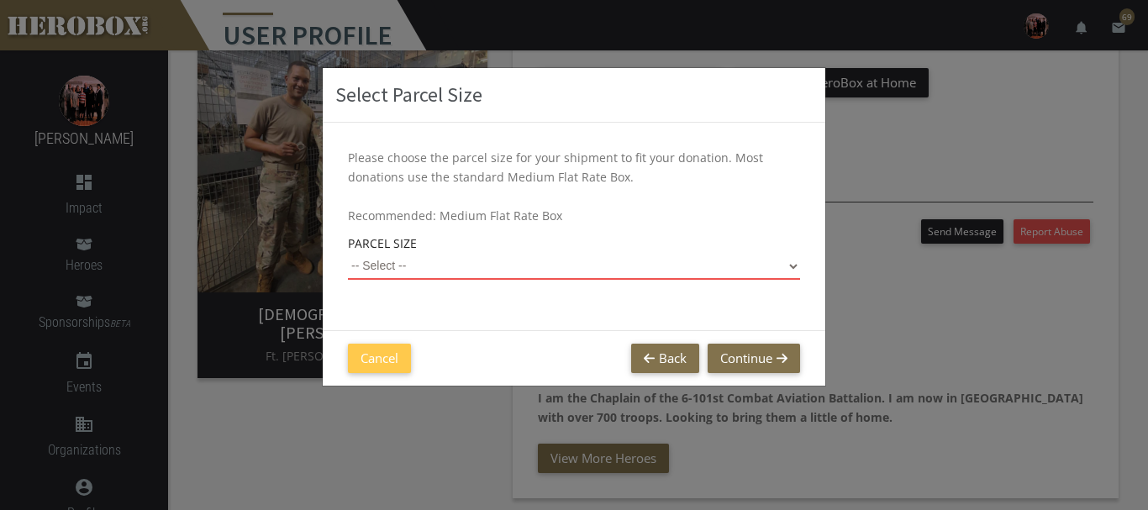
click at [348, 253] on select "-- Select -- Small Flat Rate Envelope (Est. $12.61) Medium Flat Rate Box (Est. …" at bounding box center [574, 266] width 452 height 27
click option "Medium Flat Rate Box (Est. $24.05)" at bounding box center [0, 0] width 0 height 0
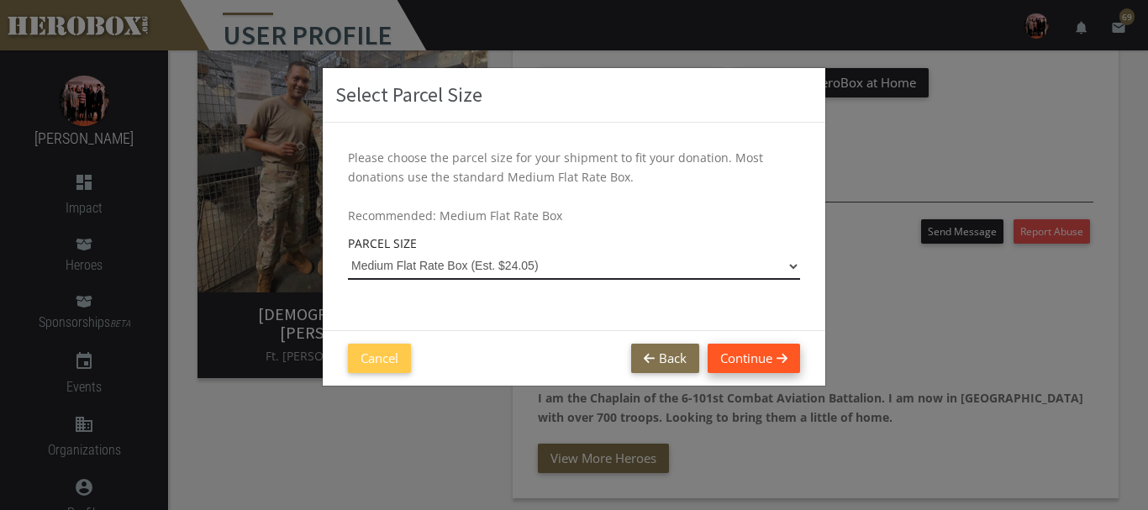
select select "Medium Flat Rate Box"
click at [725, 351] on button "Continue" at bounding box center [754, 358] width 92 height 29
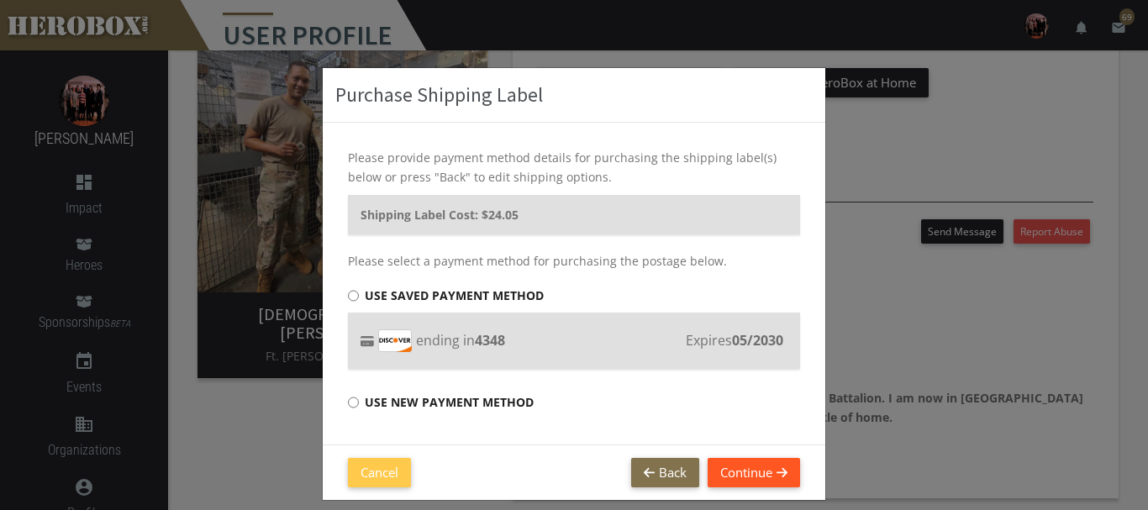
click at [754, 475] on button "Continue" at bounding box center [754, 472] width 92 height 29
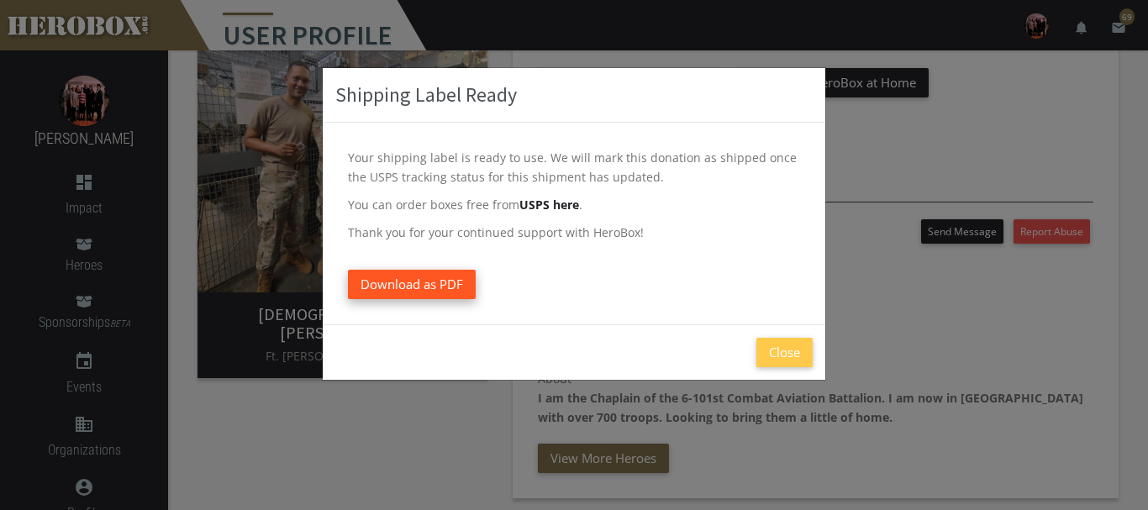
click at [423, 282] on span "Download as PDF" at bounding box center [412, 284] width 103 height 17
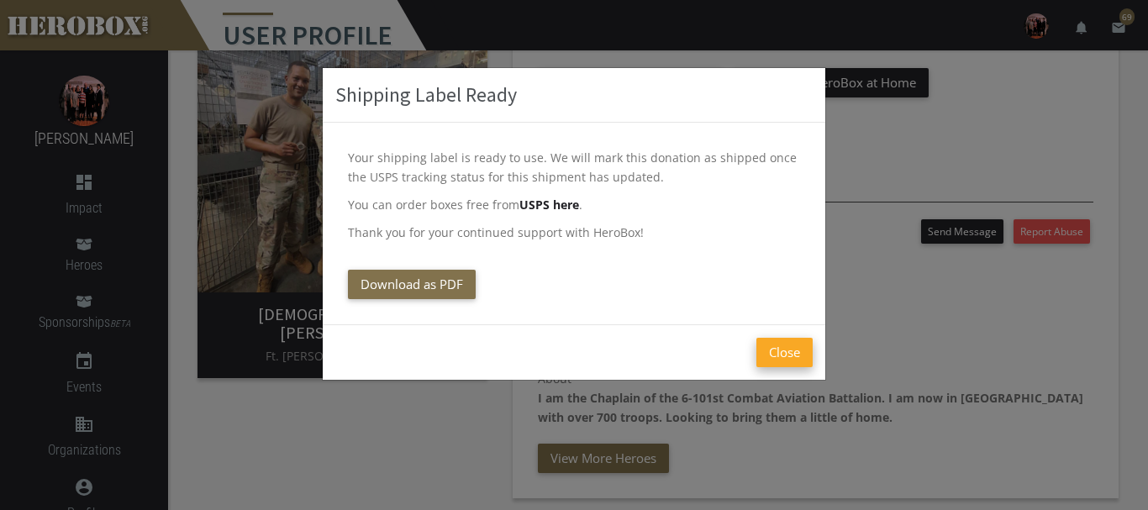
click at [779, 356] on button "Close" at bounding box center [784, 352] width 56 height 29
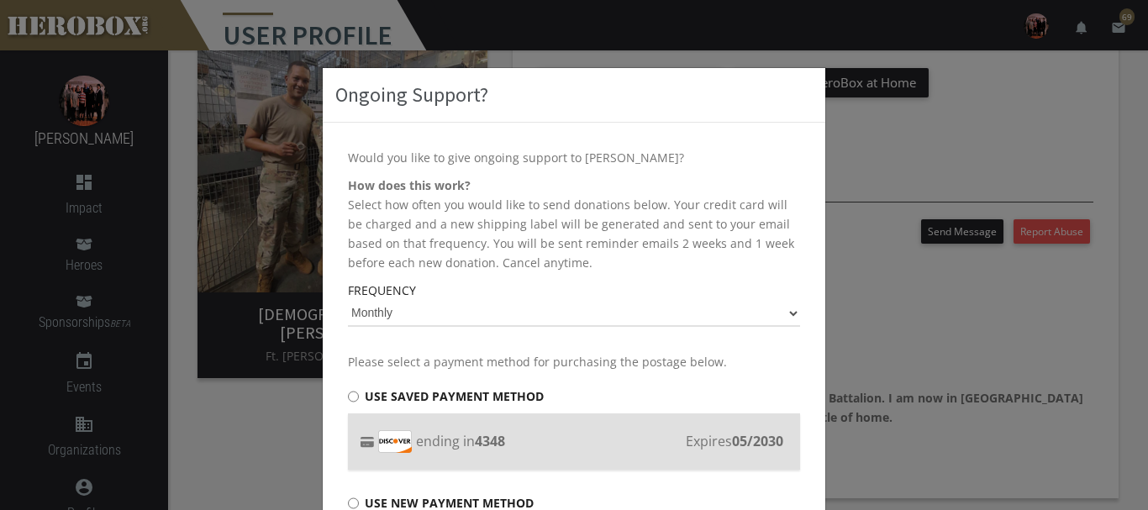
scroll to position [117, 0]
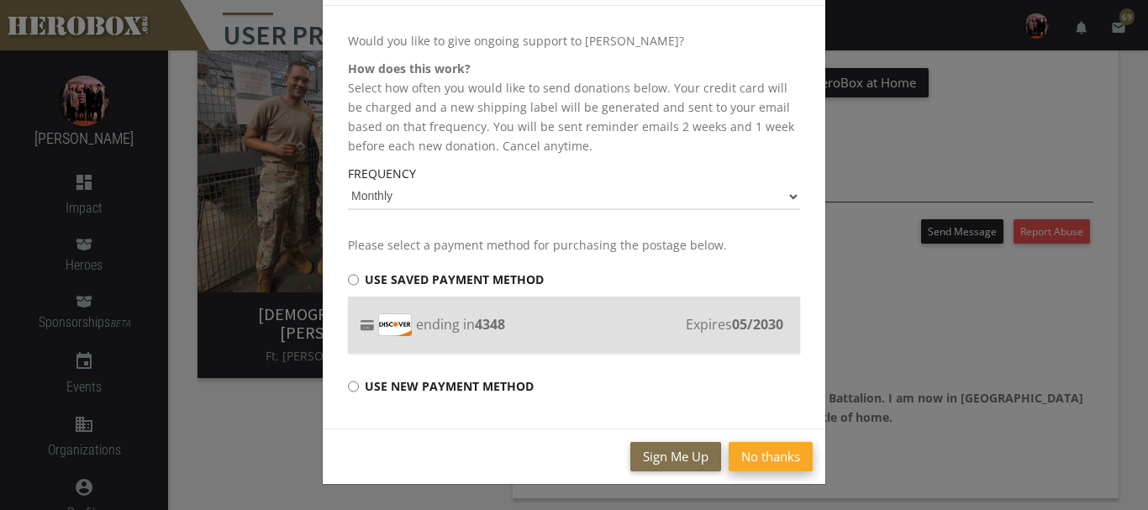
click at [765, 459] on button "No thanks" at bounding box center [771, 456] width 84 height 29
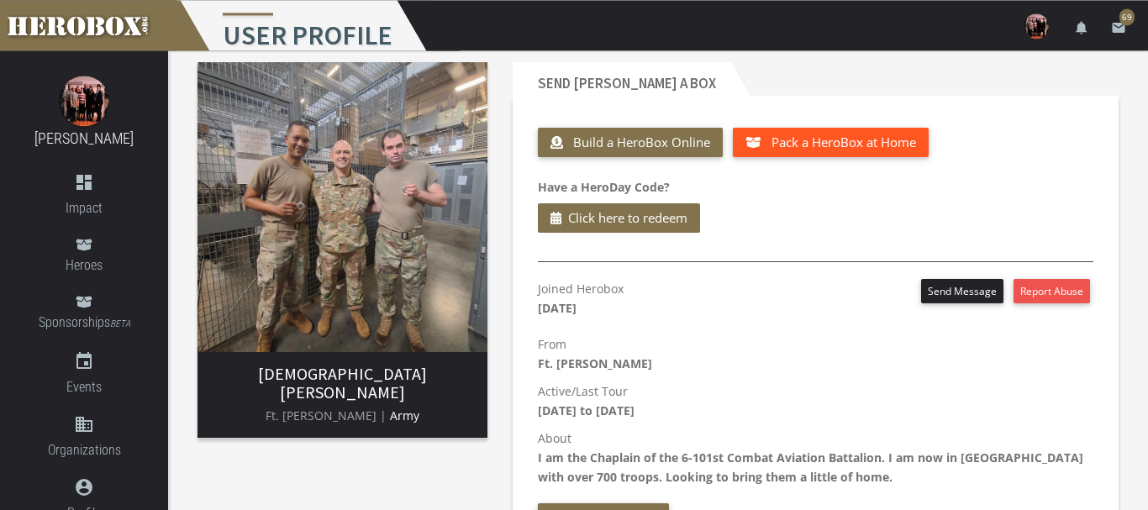
scroll to position [0, 0]
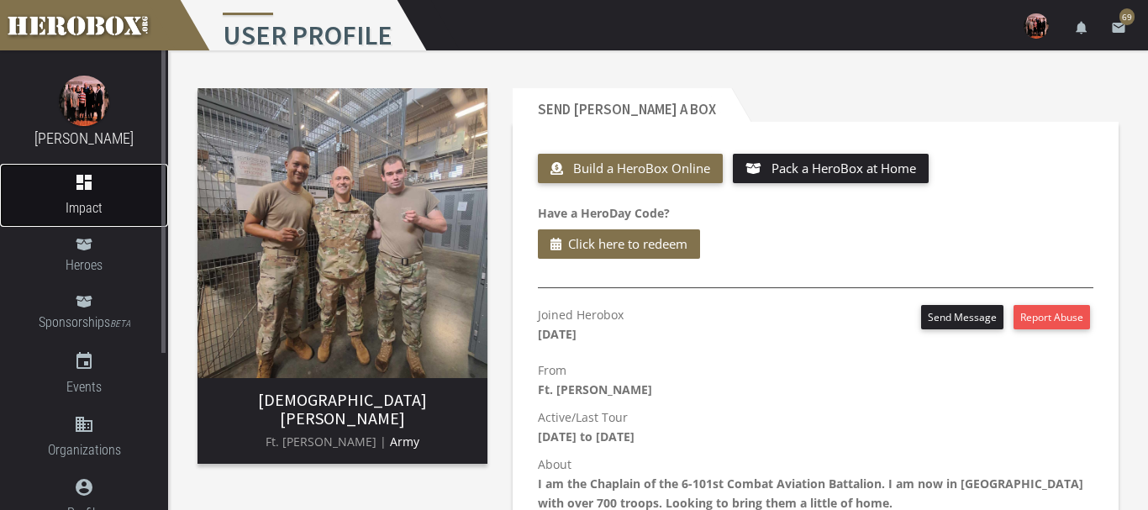
click at [91, 186] on icon "dashboard" at bounding box center [84, 182] width 168 height 20
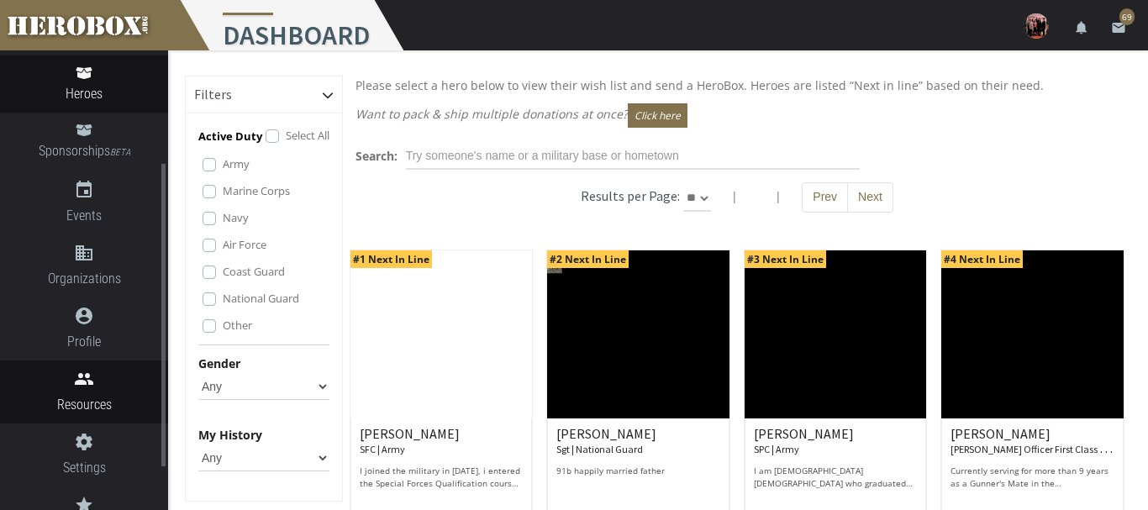
scroll to position [237, 0]
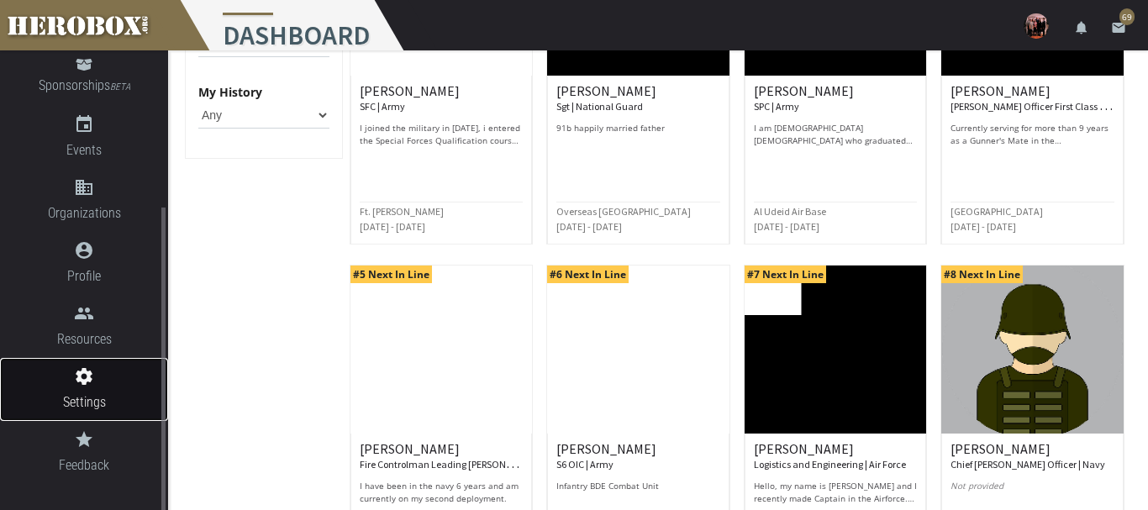
click at [77, 378] on icon "settings" at bounding box center [84, 376] width 168 height 20
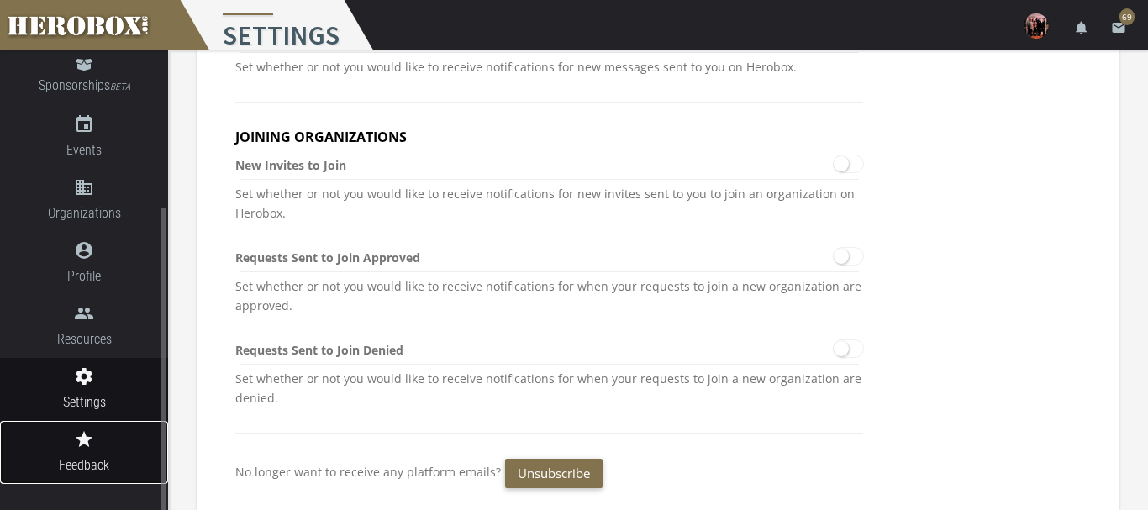
click at [78, 444] on icon "grade" at bounding box center [84, 439] width 168 height 20
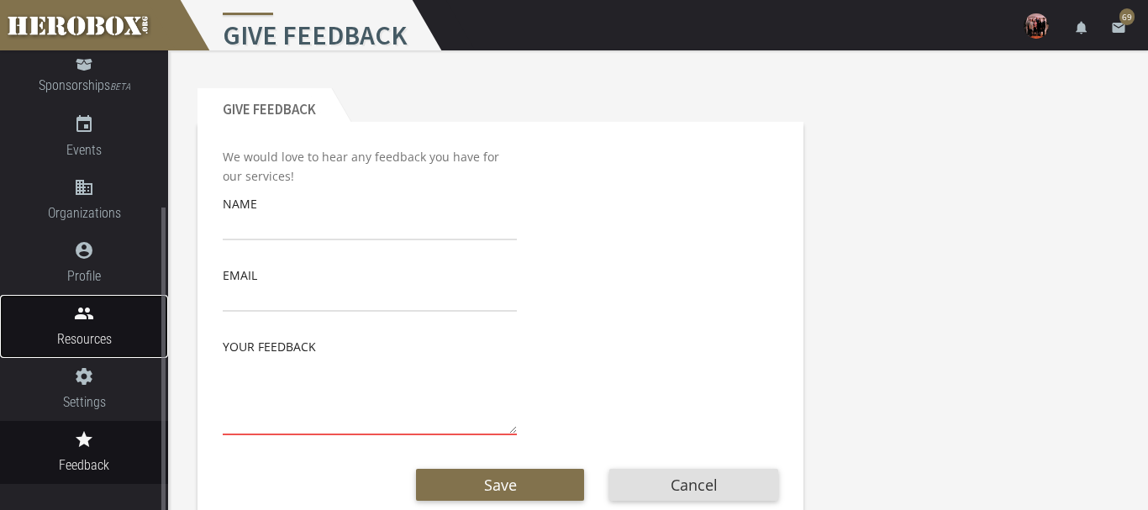
click at [94, 331] on span "Resources" at bounding box center [84, 339] width 168 height 21
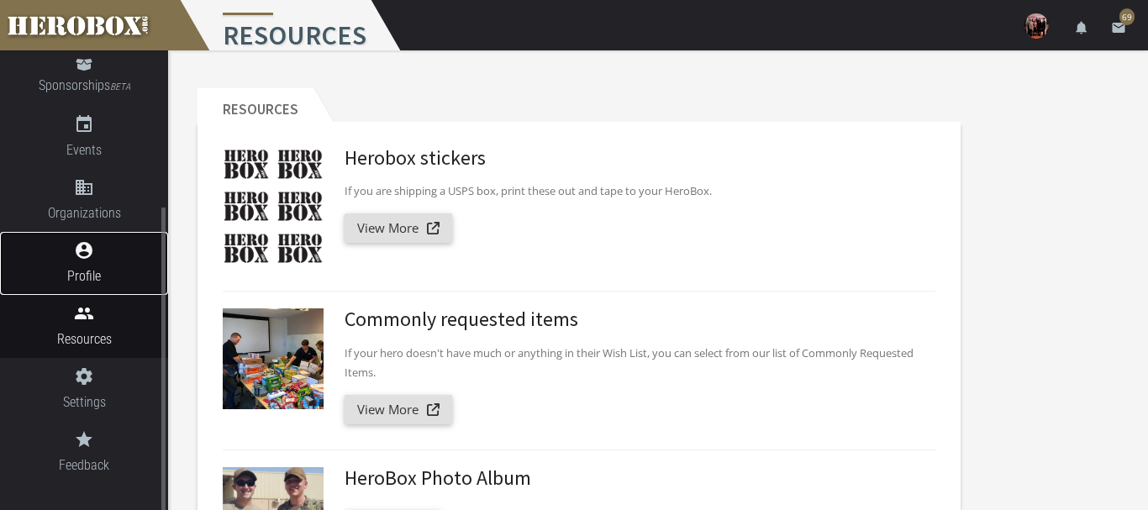
click at [80, 265] on link "account_circle Profile" at bounding box center [84, 263] width 168 height 63
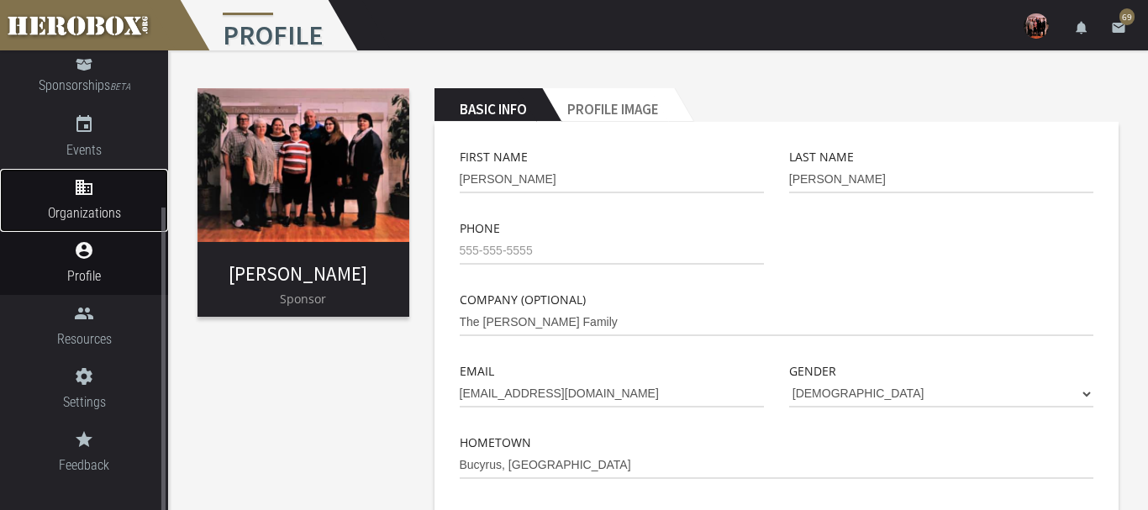
click at [76, 198] on link "domain Organizations" at bounding box center [84, 200] width 168 height 63
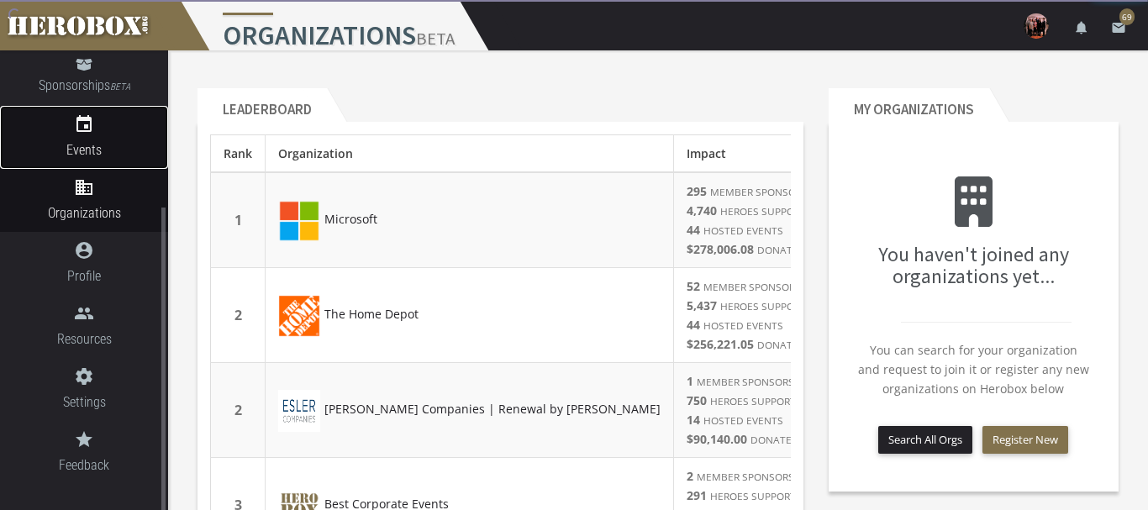
click at [80, 123] on icon "event" at bounding box center [84, 124] width 168 height 20
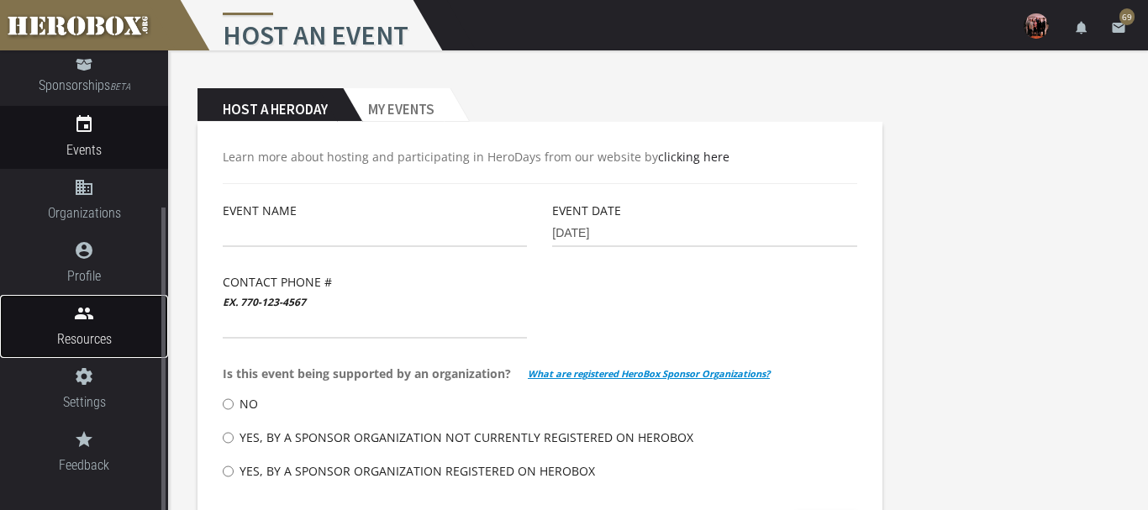
click at [90, 326] on link "people Resources" at bounding box center [84, 326] width 168 height 63
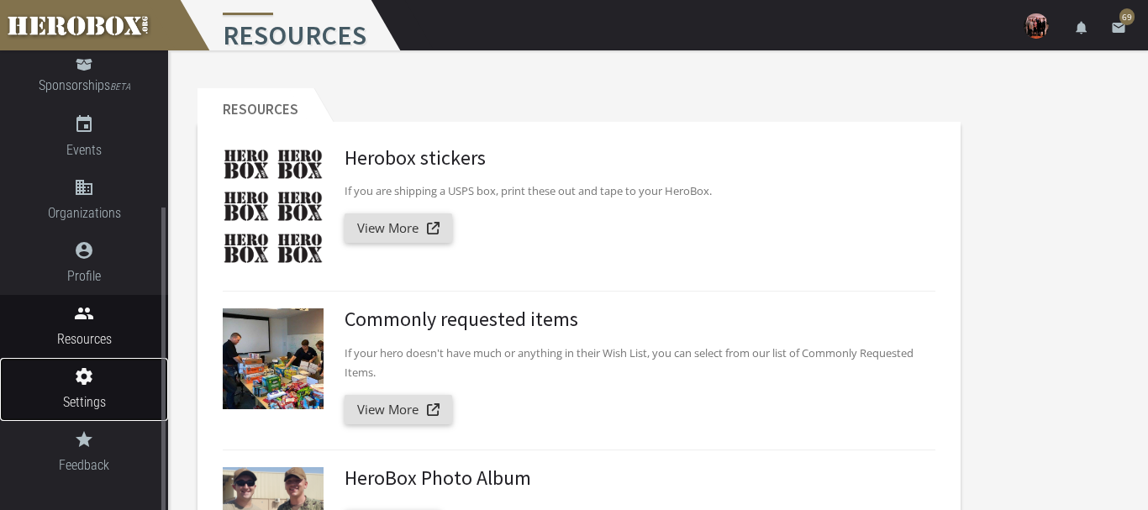
click at [73, 392] on span "Settings" at bounding box center [84, 402] width 168 height 21
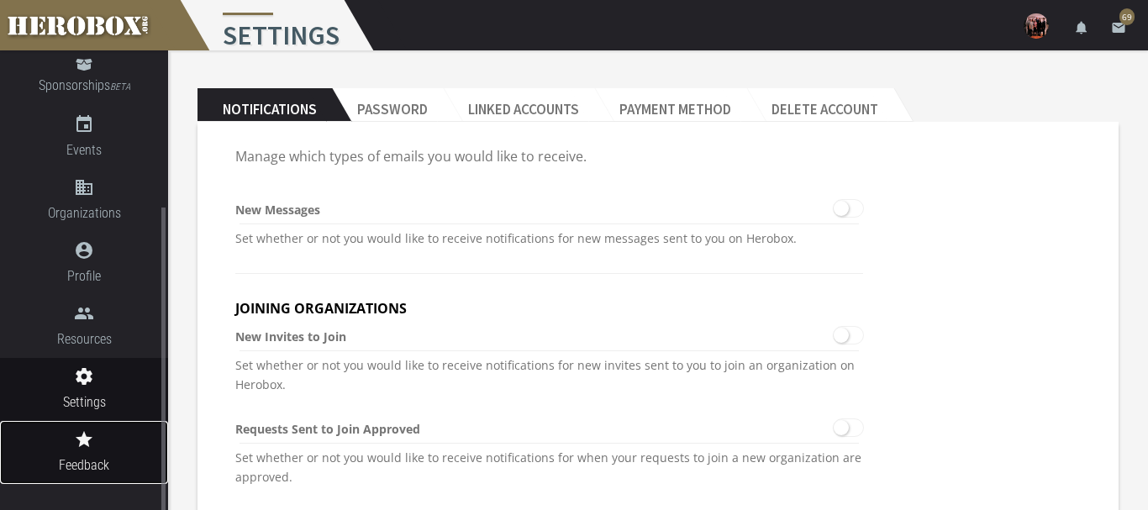
click at [83, 455] on span "Feedback" at bounding box center [84, 465] width 168 height 21
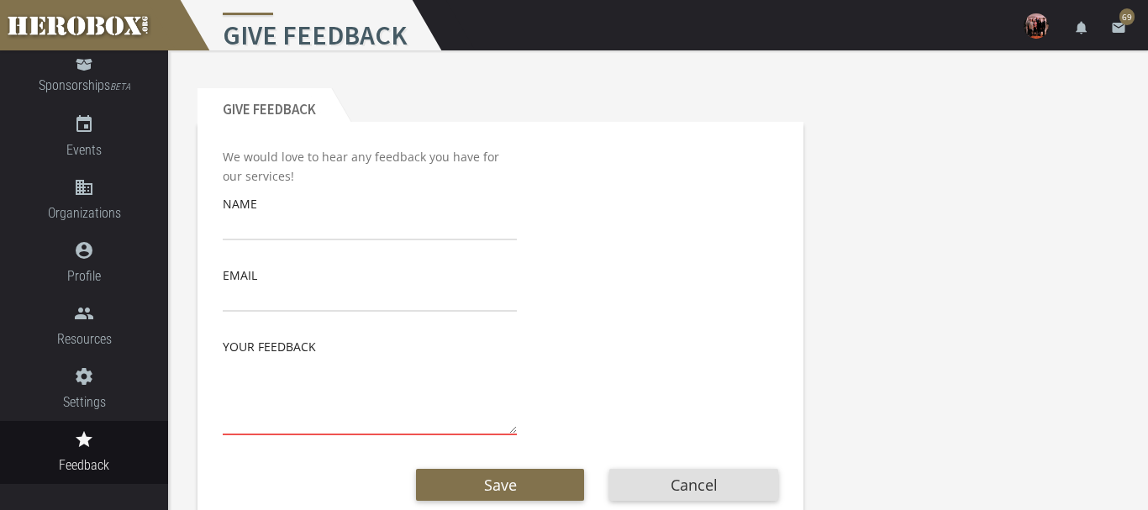
click at [311, 418] on textarea at bounding box center [370, 395] width 294 height 79
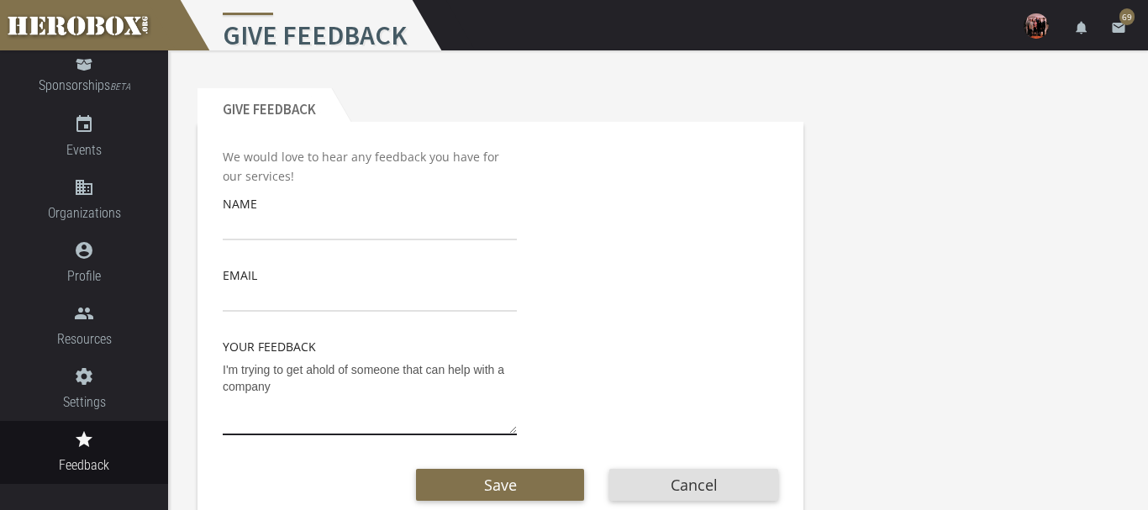
type textarea "I'm trying to get ahold of someone that can help with a company"
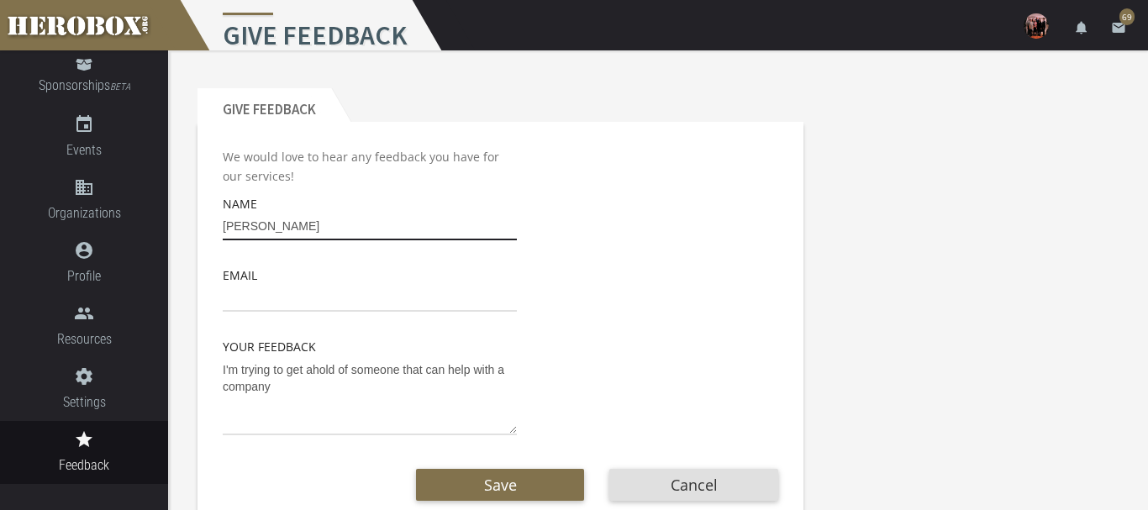
type input "[PERSON_NAME]"
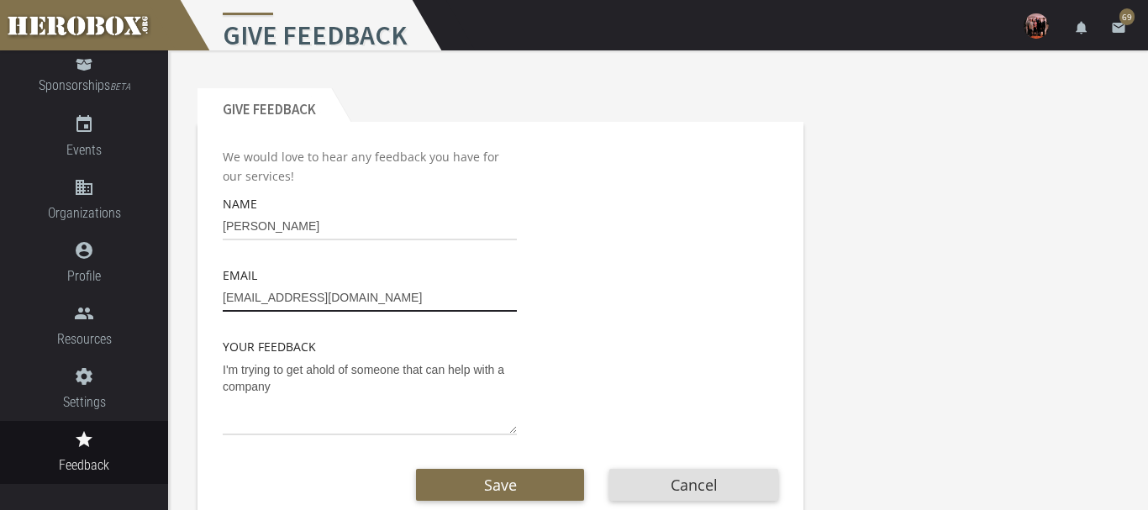
type input "jbutler338@yahoo.com"
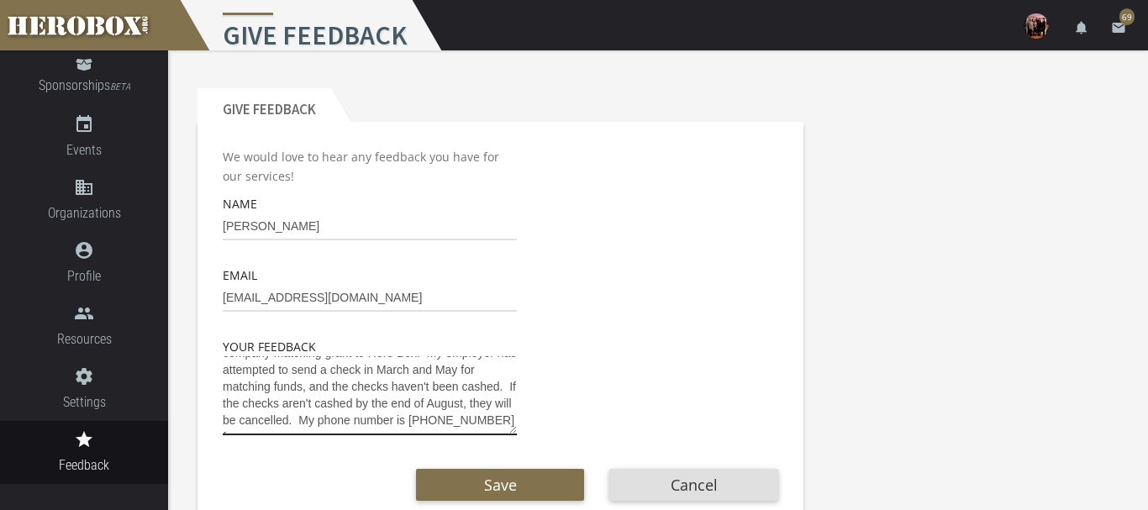
scroll to position [44, 0]
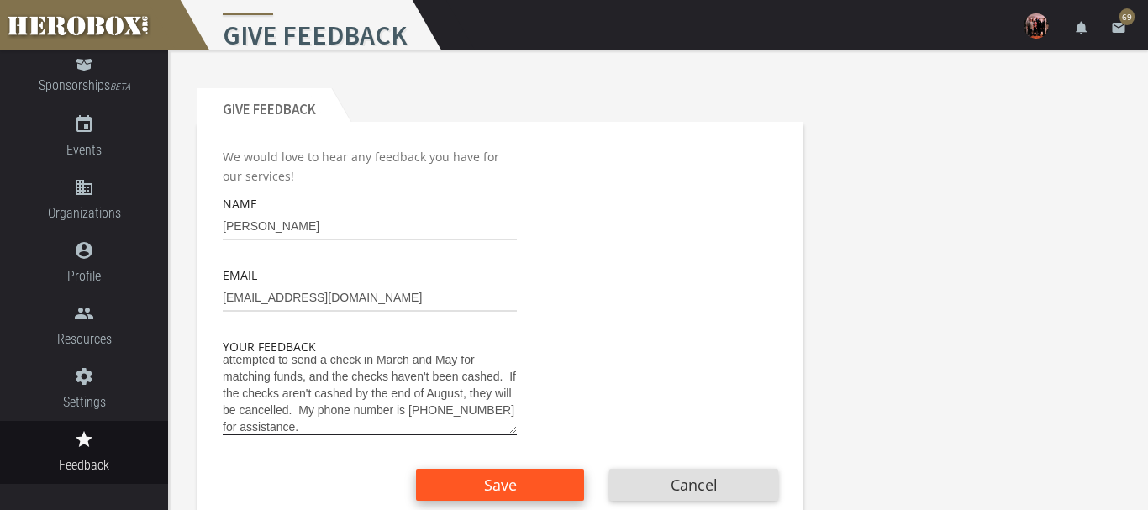
type textarea "I'm trying to get ahold of someone that can help with a company matching grant …"
click at [500, 489] on span "Save" at bounding box center [500, 485] width 33 height 20
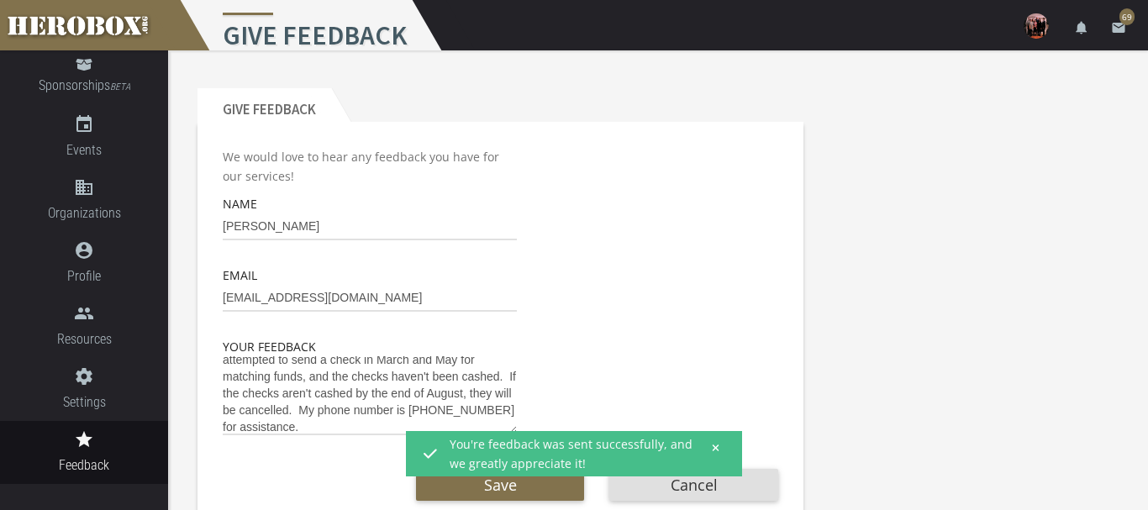
click at [709, 452] on button at bounding box center [709, 447] width 21 height 21
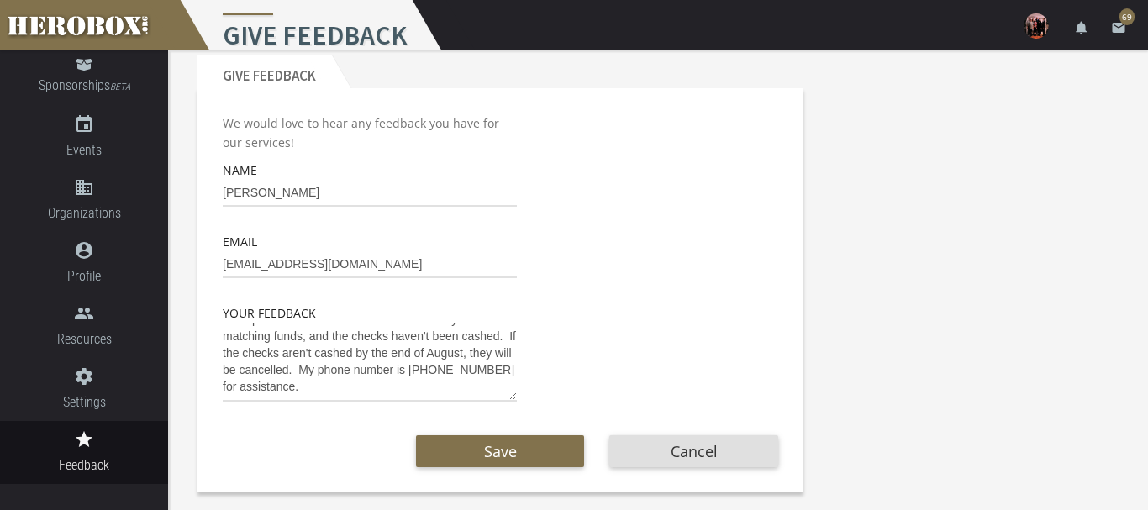
scroll to position [0, 0]
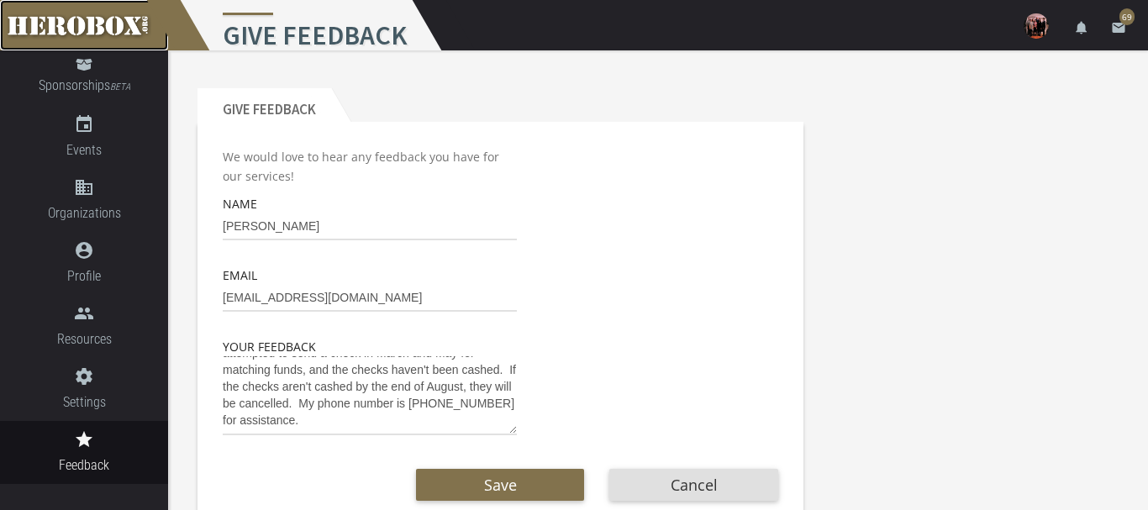
click at [66, 13] on link at bounding box center [84, 25] width 168 height 50
